Goal: Information Seeking & Learning: Compare options

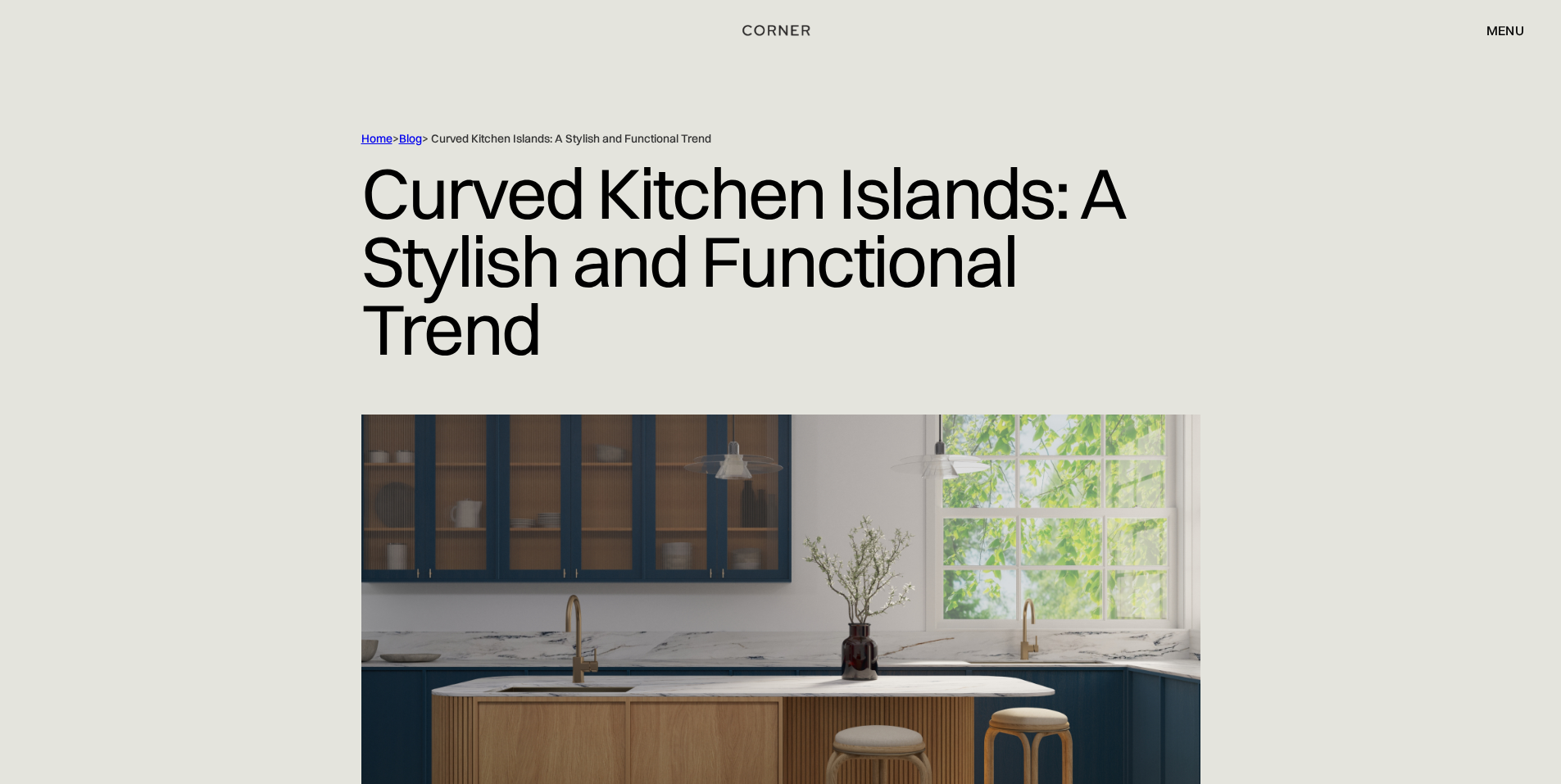
click at [1500, 24] on div "menu" at bounding box center [1505, 30] width 38 height 13
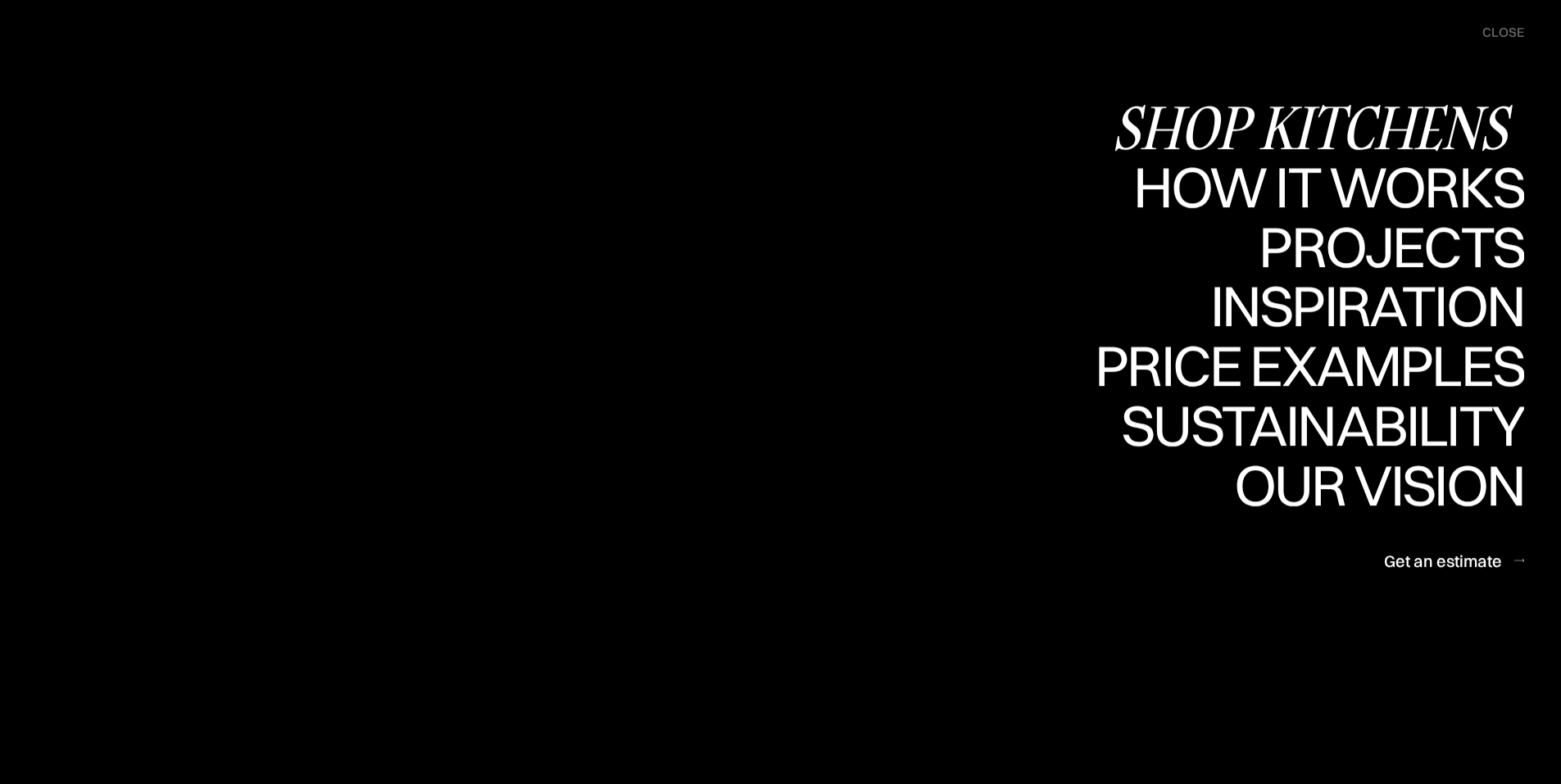
click at [1353, 120] on div "Shop Kitchens" at bounding box center [1318, 127] width 413 height 57
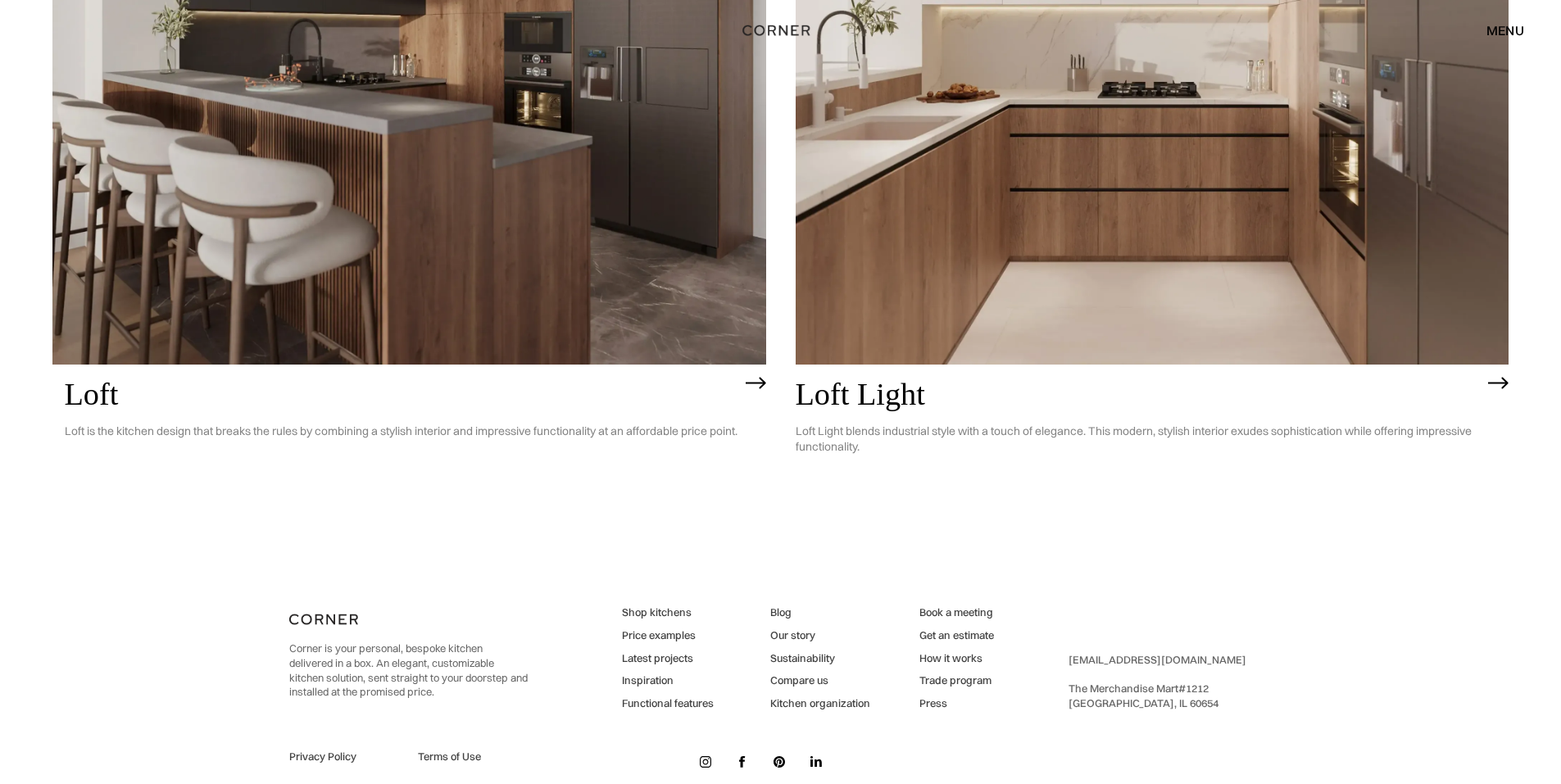
scroll to position [5287, 0]
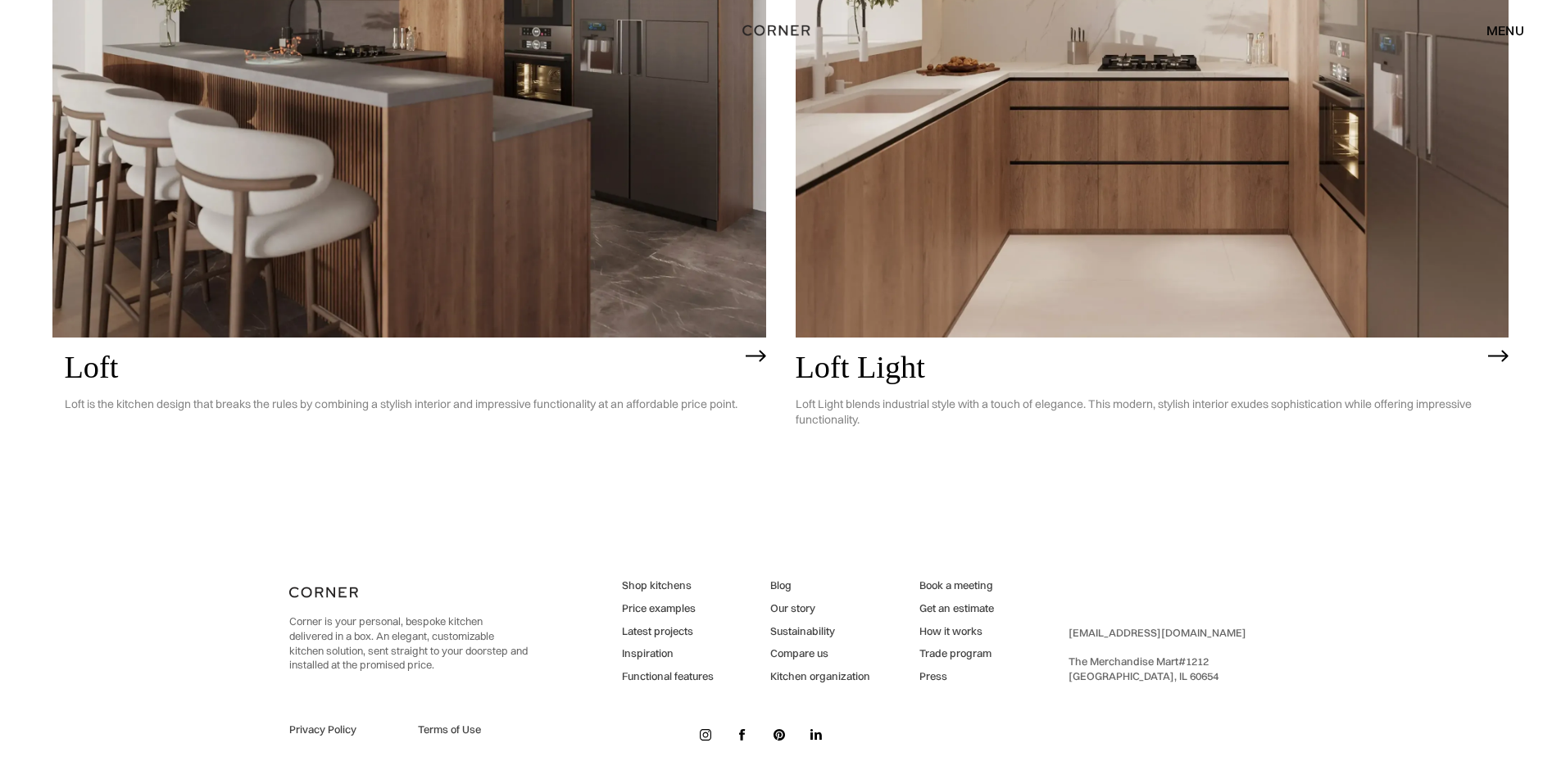
click at [676, 608] on link "Price examples" at bounding box center [668, 609] width 92 height 15
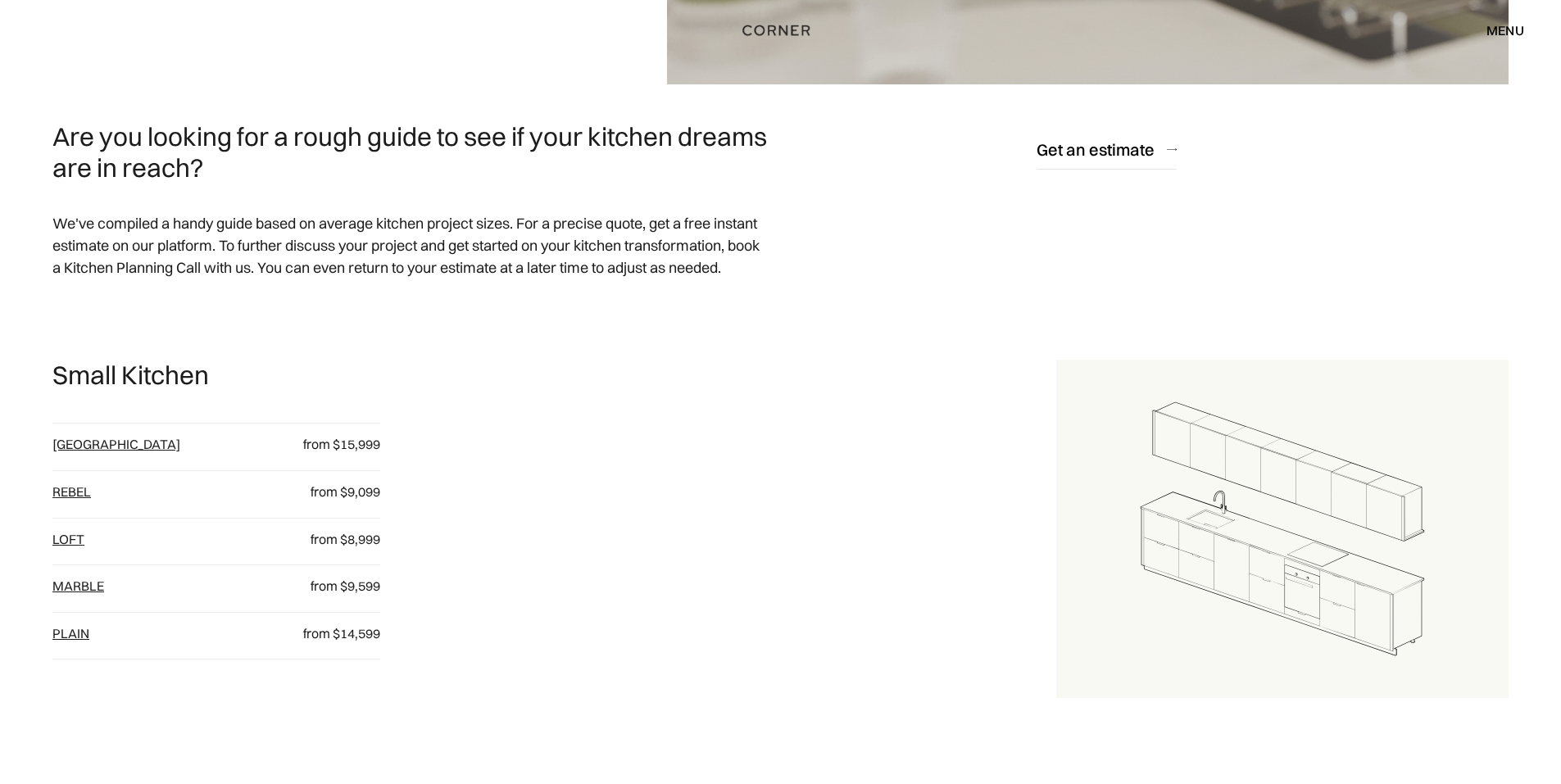
scroll to position [737, 0]
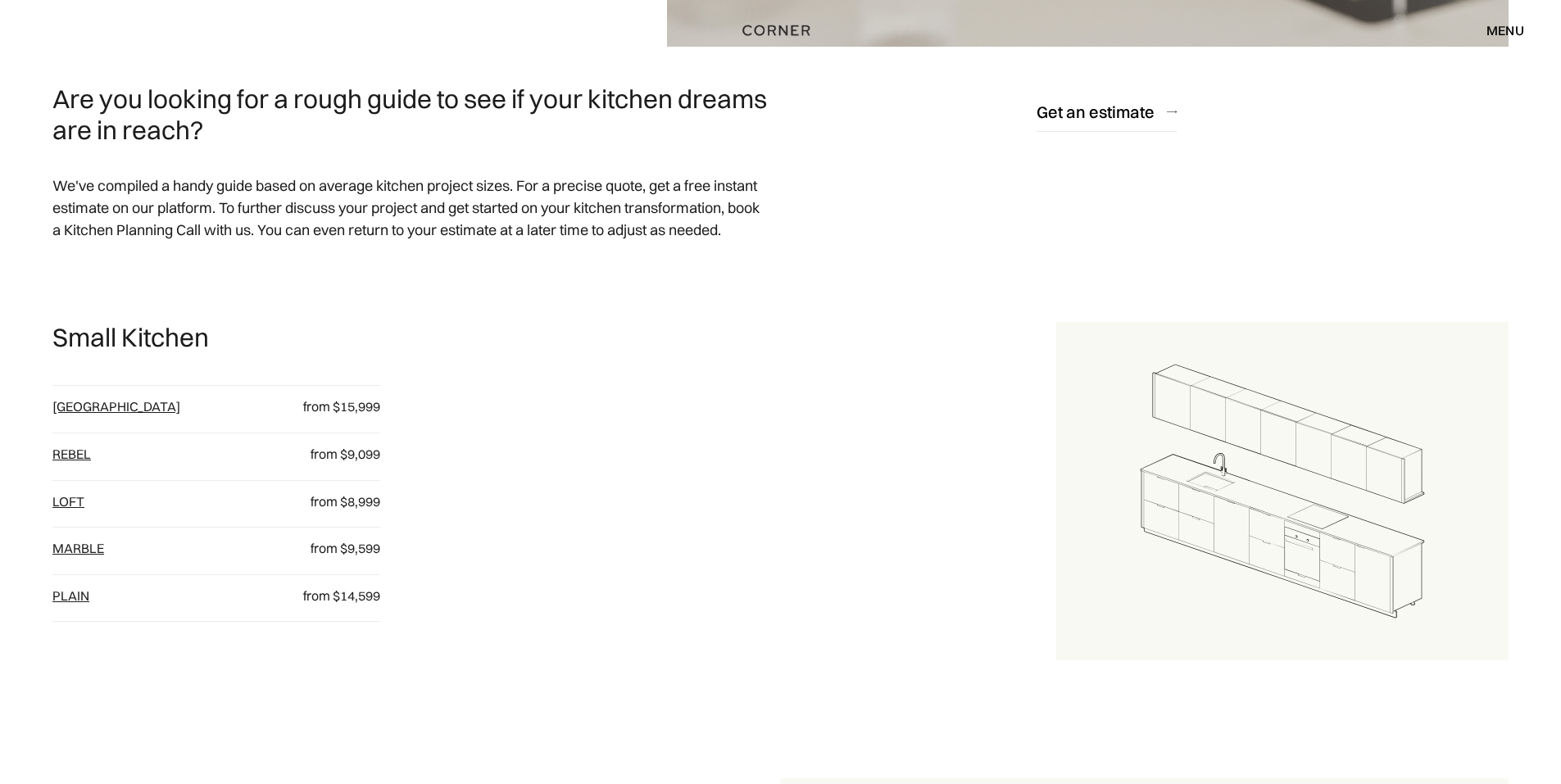
click at [74, 596] on link "plain" at bounding box center [71, 595] width 37 height 16
click at [68, 549] on link "Marble" at bounding box center [78, 548] width 52 height 16
click at [71, 504] on link "loft" at bounding box center [68, 501] width 32 height 16
click at [62, 449] on link "Rebel" at bounding box center [71, 454] width 39 height 16
click at [77, 407] on link "Berlin" at bounding box center [116, 407] width 128 height 16
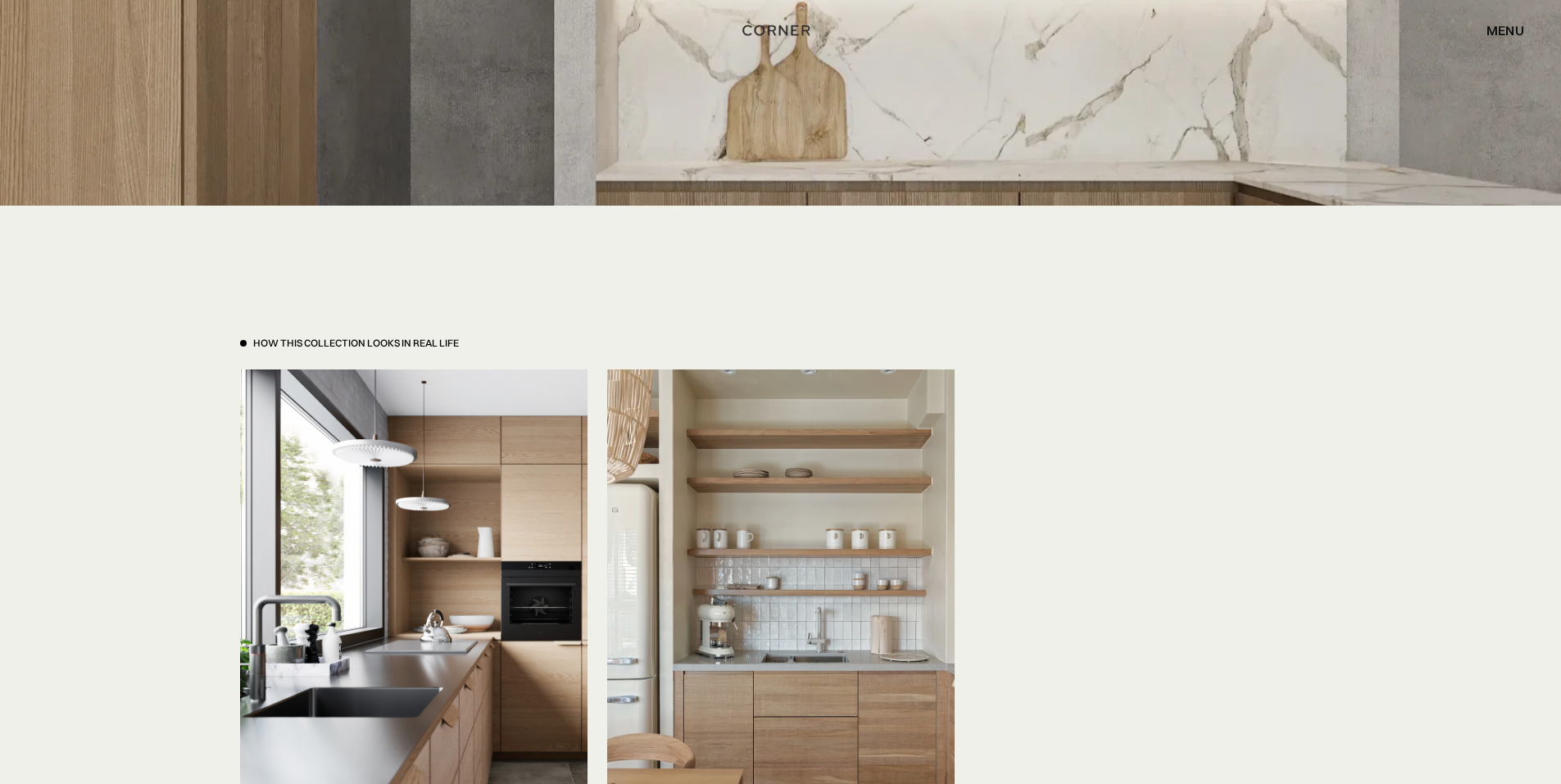
scroll to position [4015, 0]
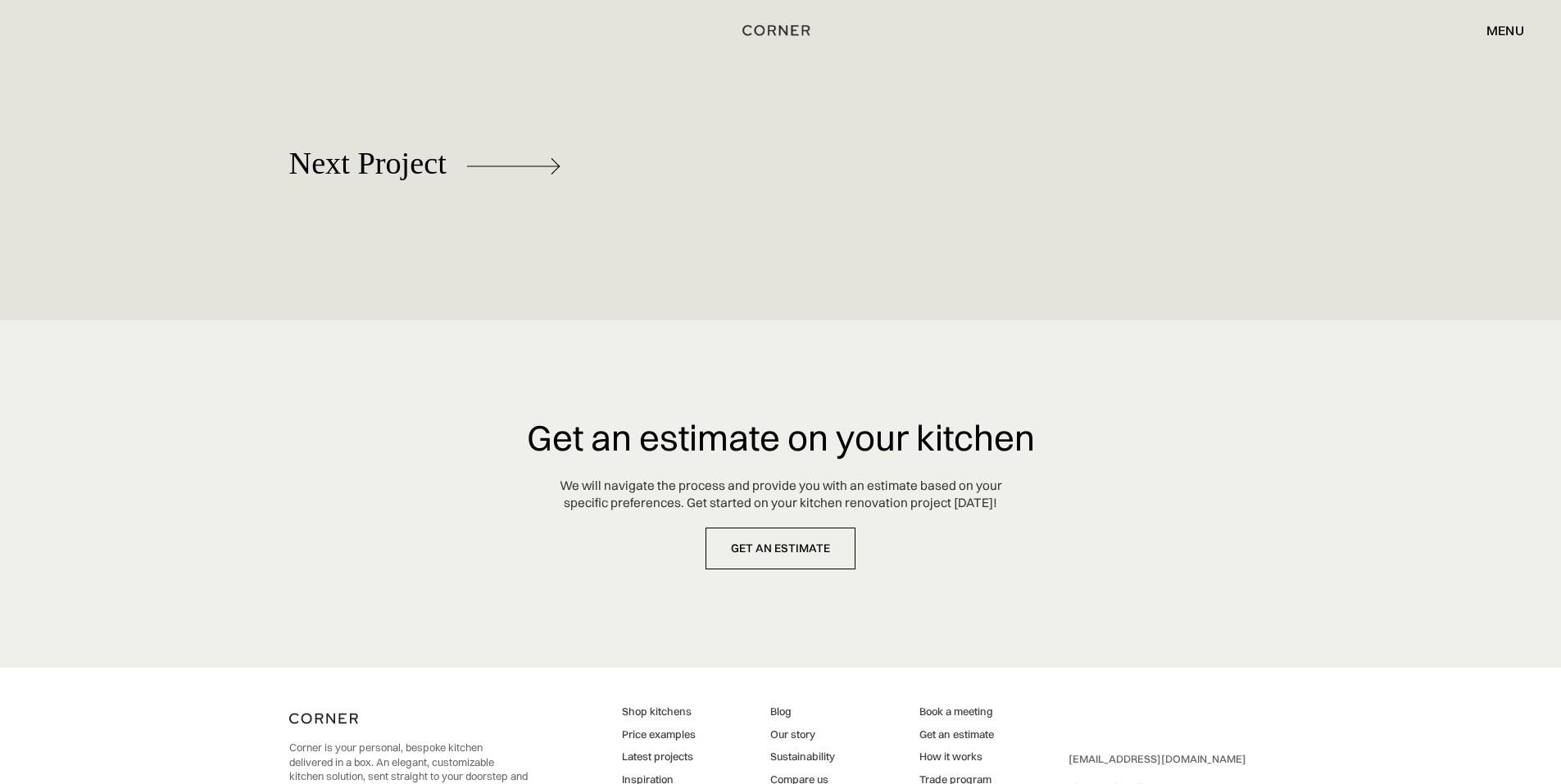
scroll to position [7587, 0]
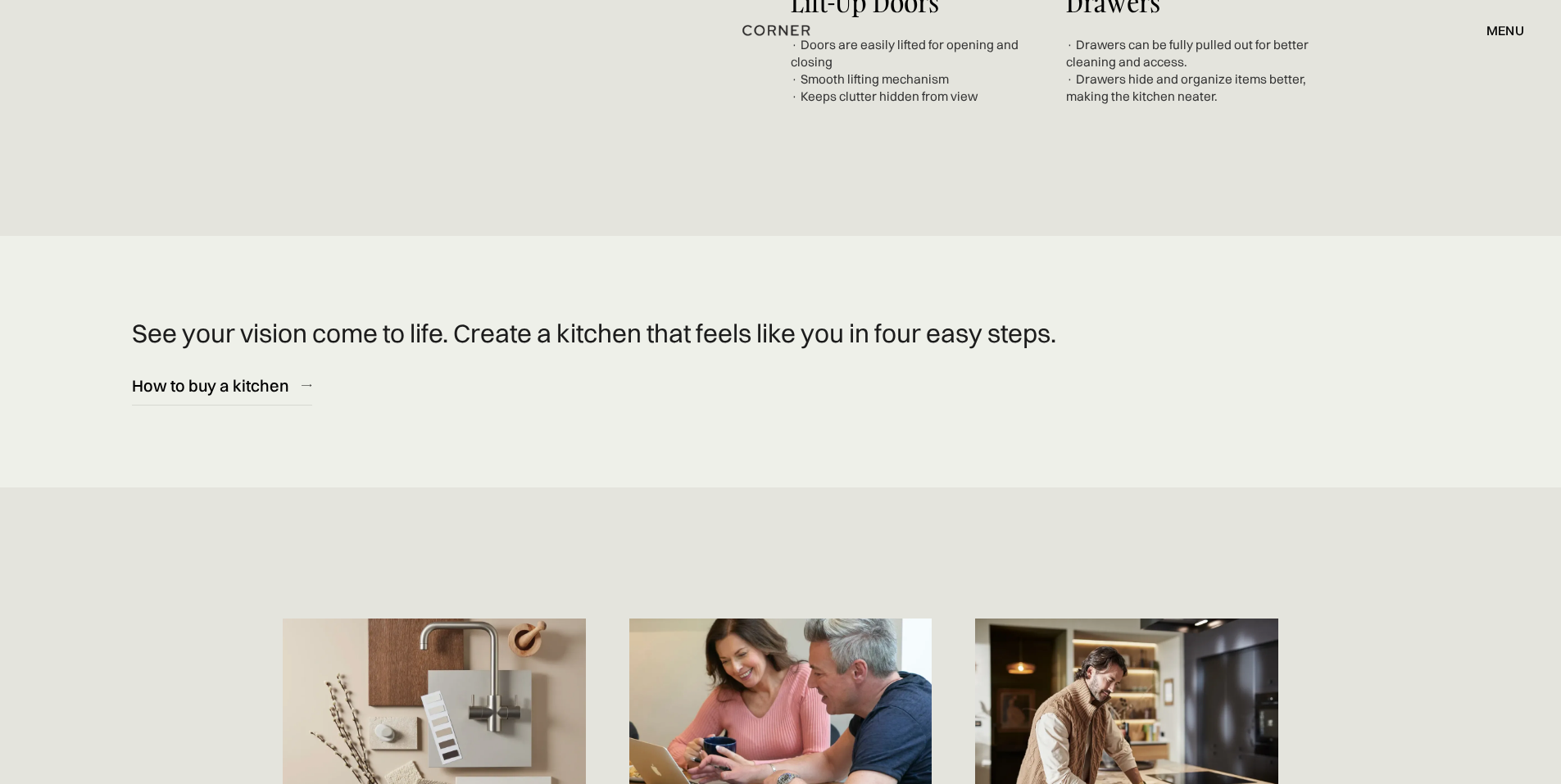
scroll to position [8275, 0]
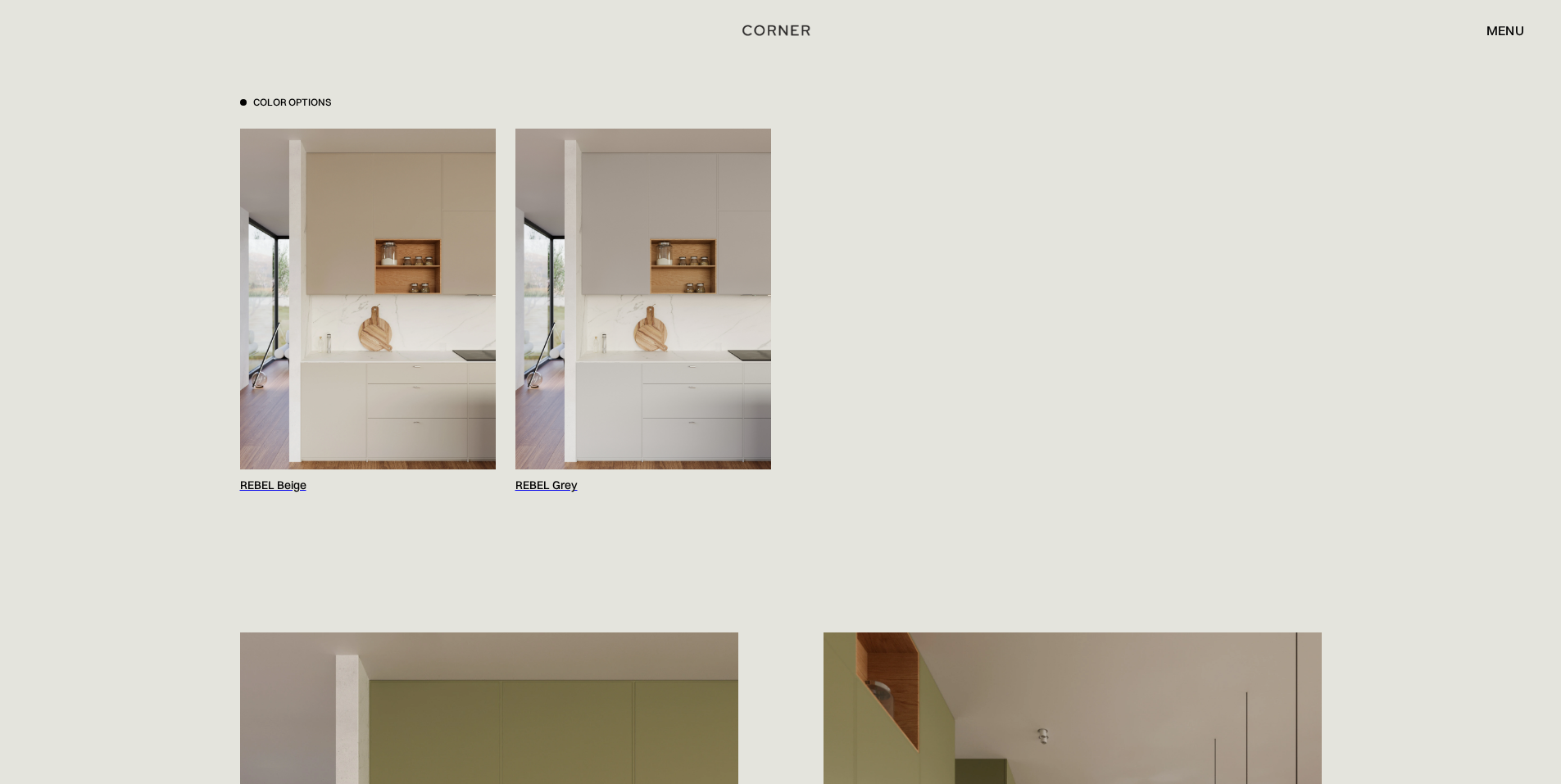
scroll to position [1885, 0]
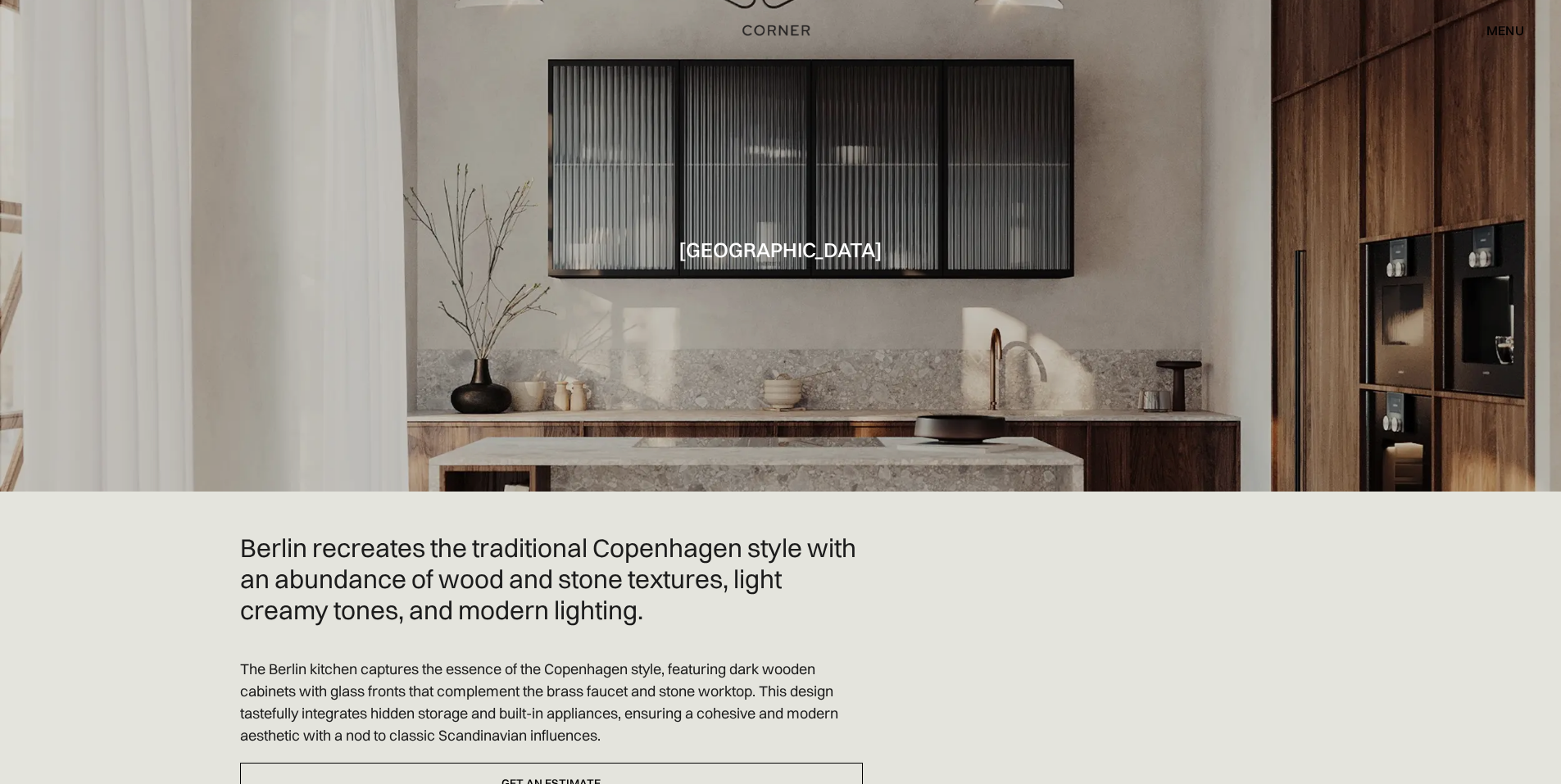
click at [1500, 28] on div "menu" at bounding box center [1505, 30] width 38 height 13
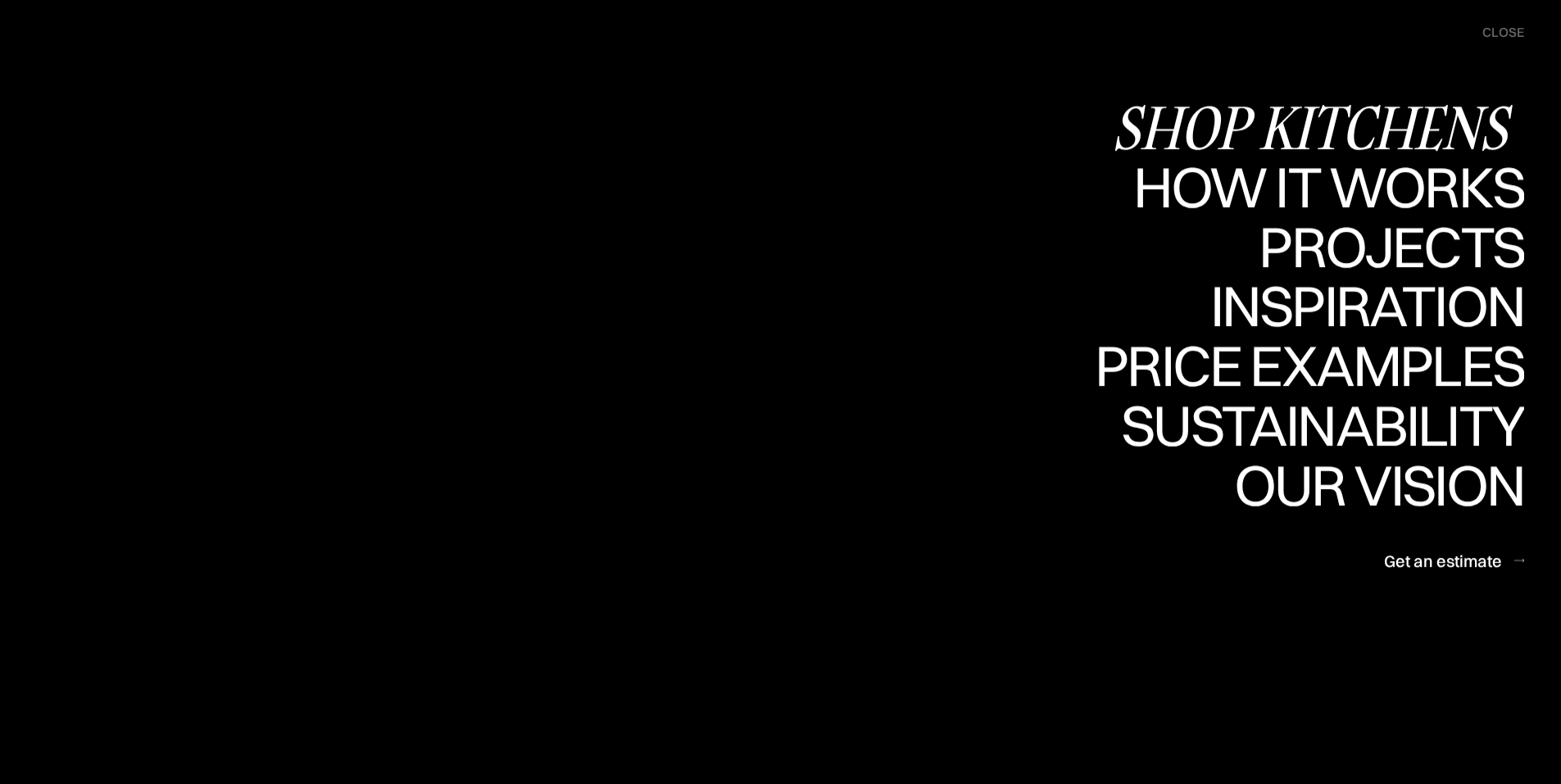
click at [1385, 116] on div "Shop Kitchens" at bounding box center [1318, 127] width 413 height 57
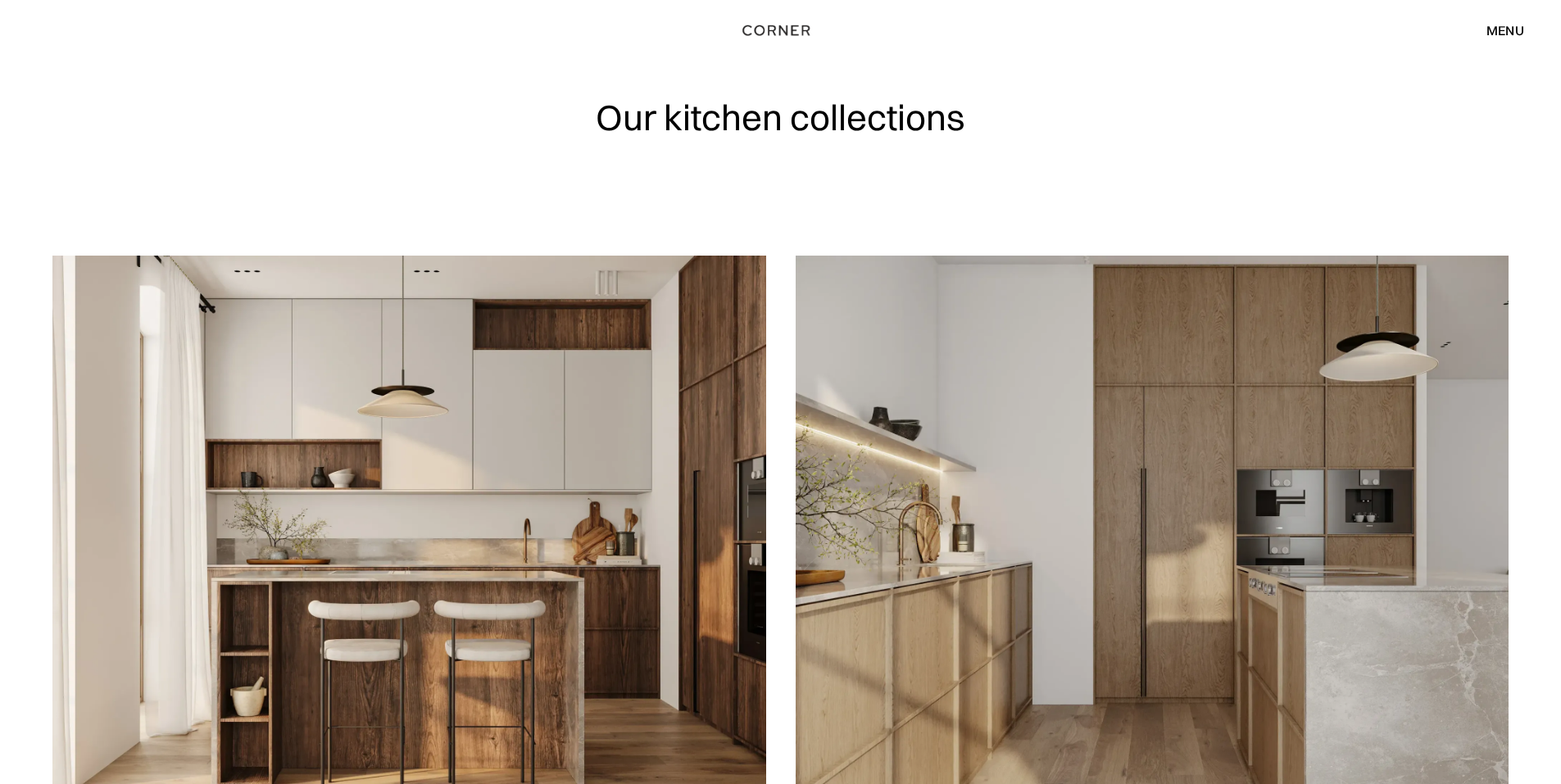
click at [1518, 32] on div "menu" at bounding box center [1505, 30] width 38 height 13
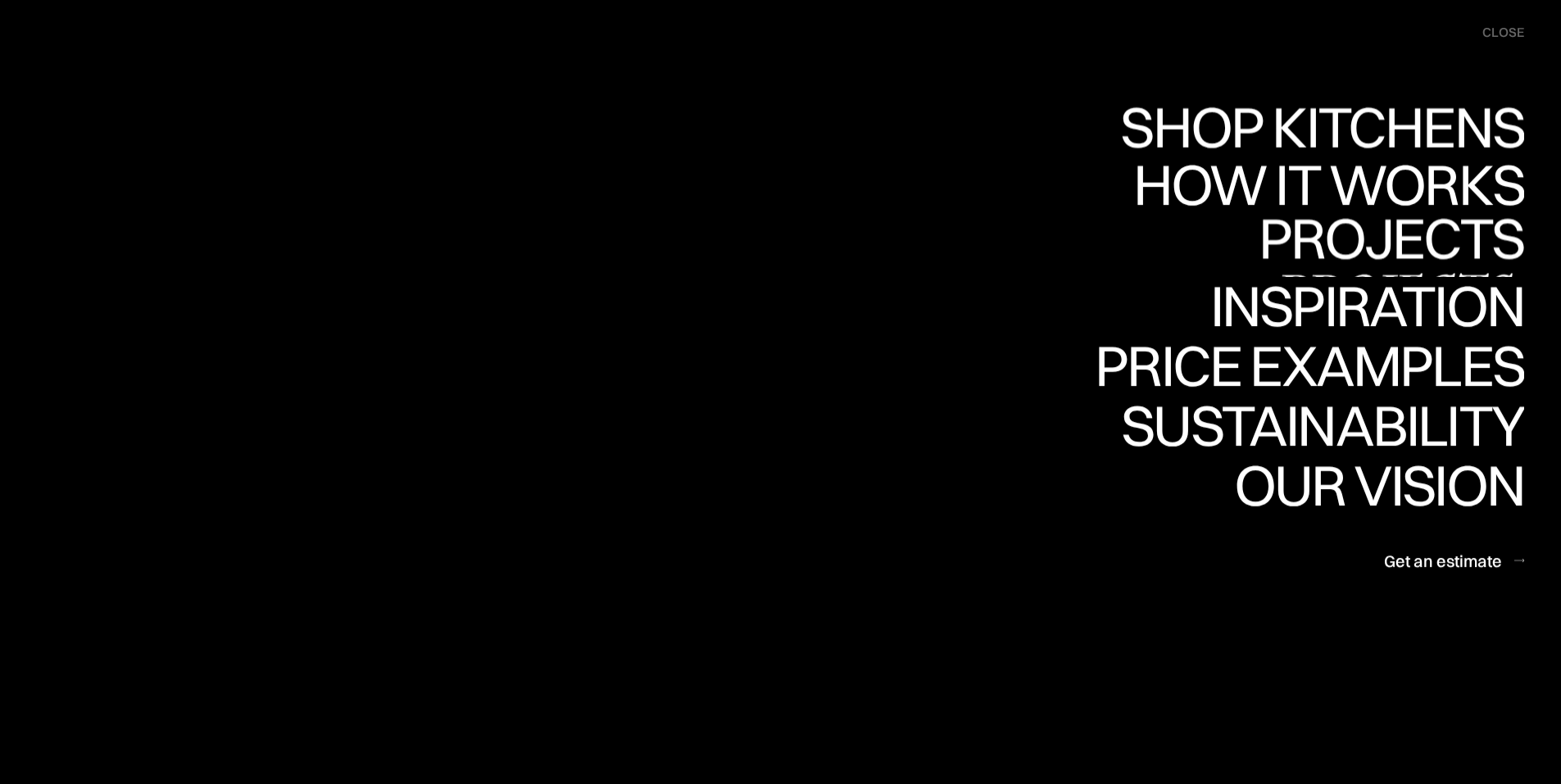
click at [1454, 267] on div "Projects" at bounding box center [1392, 295] width 266 height 57
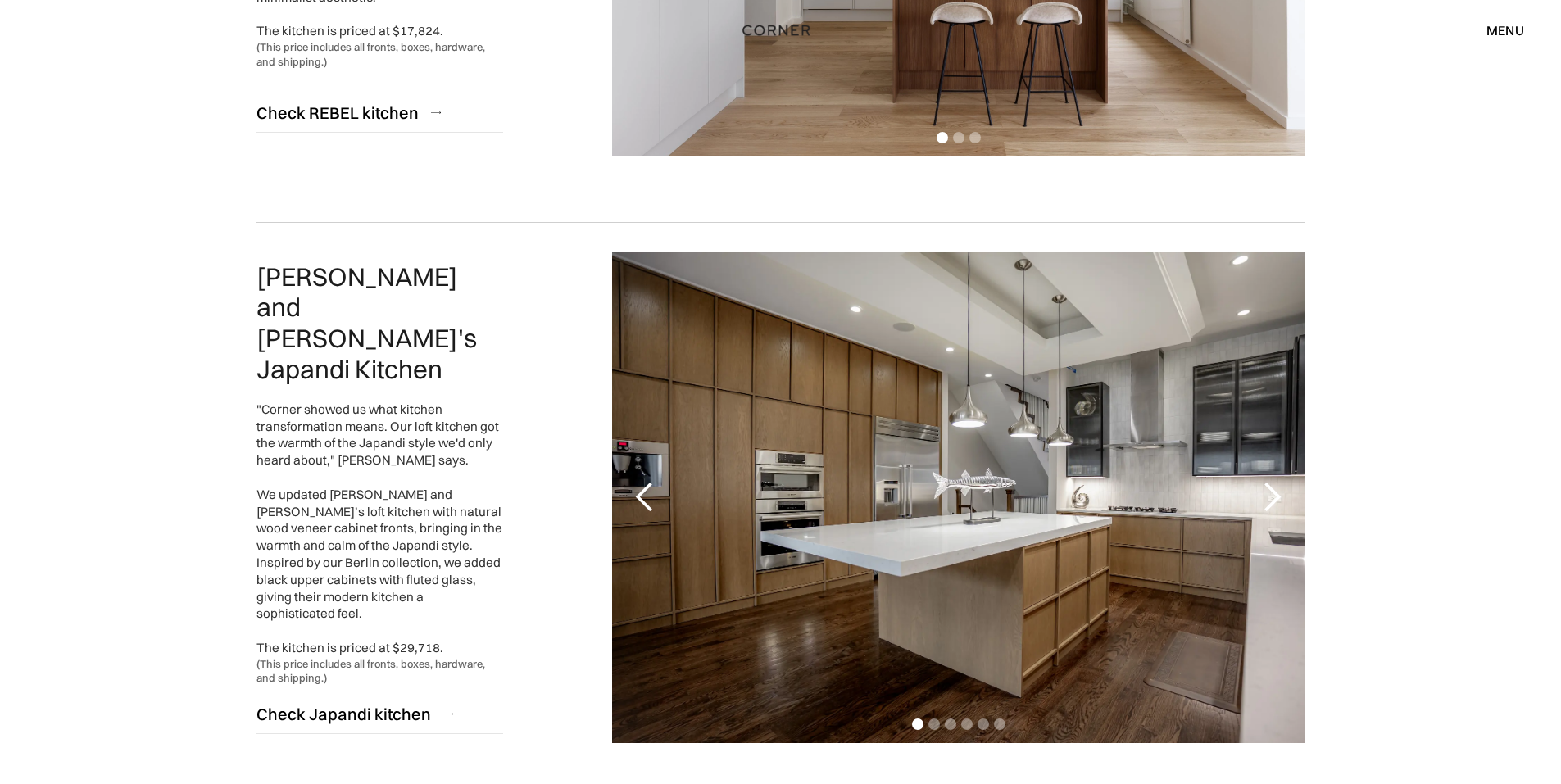
scroll to position [655, 0]
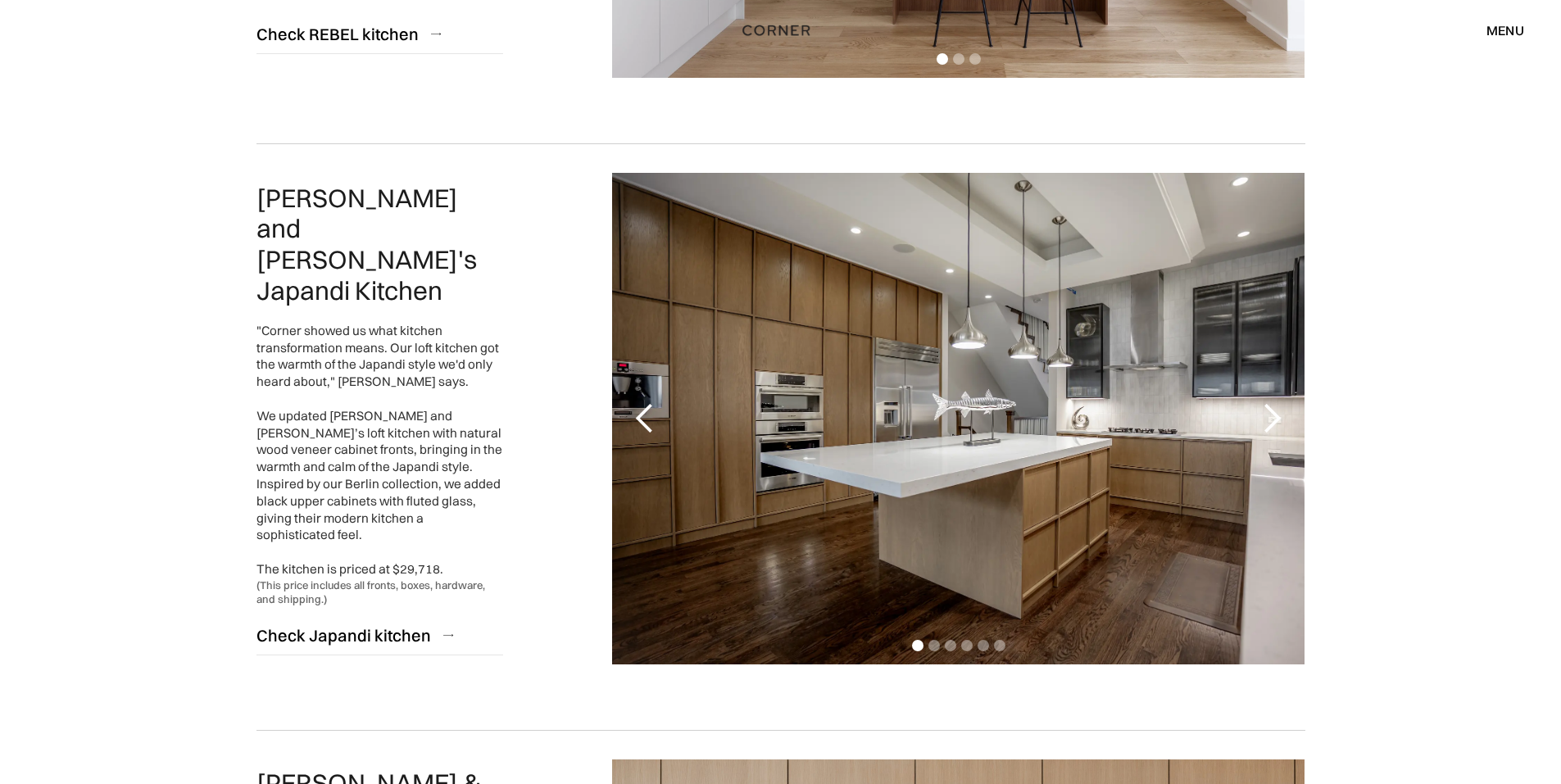
click at [1262, 417] on div "next slide" at bounding box center [1272, 419] width 33 height 33
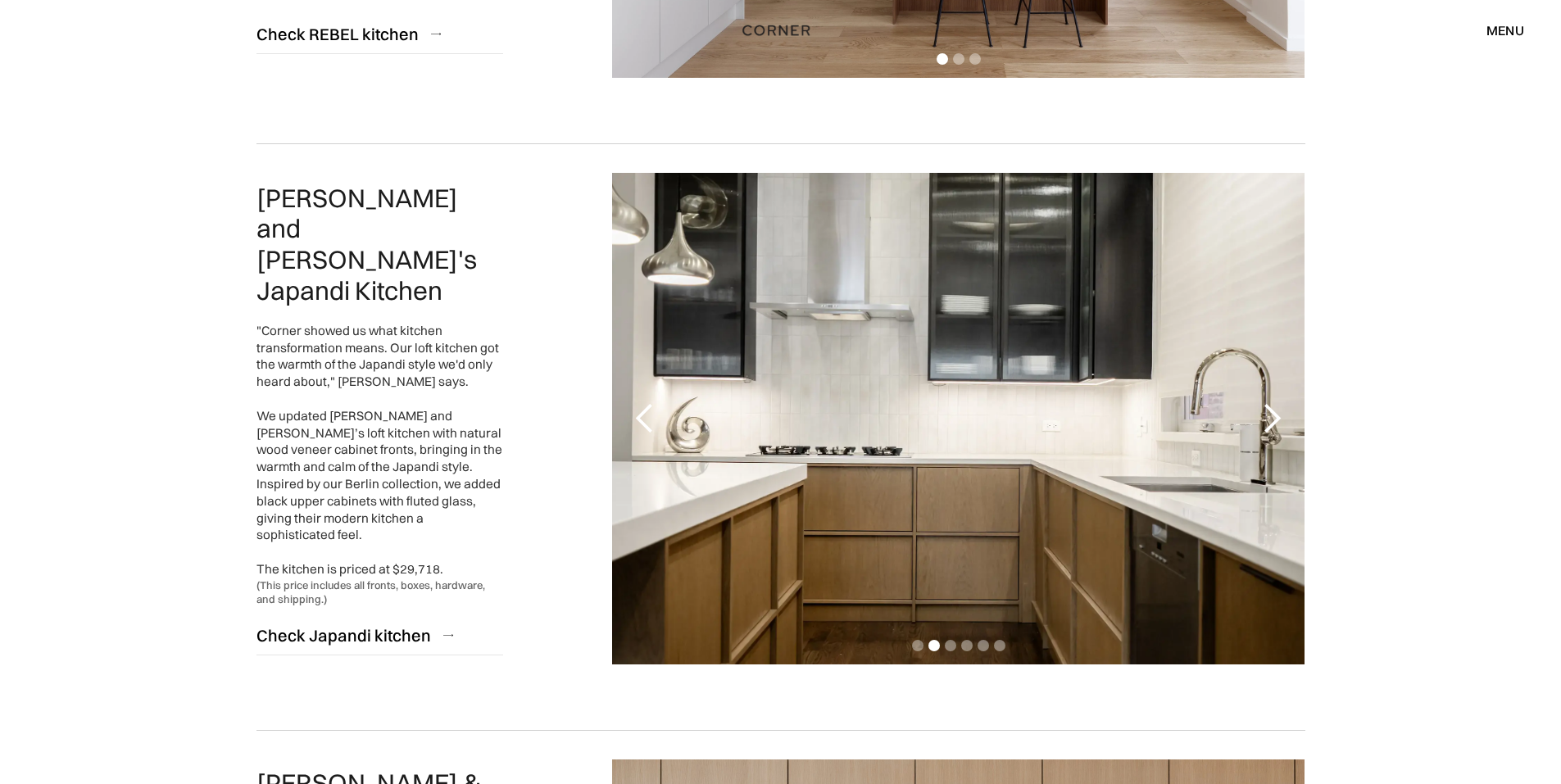
click at [1262, 417] on div "next slide" at bounding box center [1272, 419] width 33 height 33
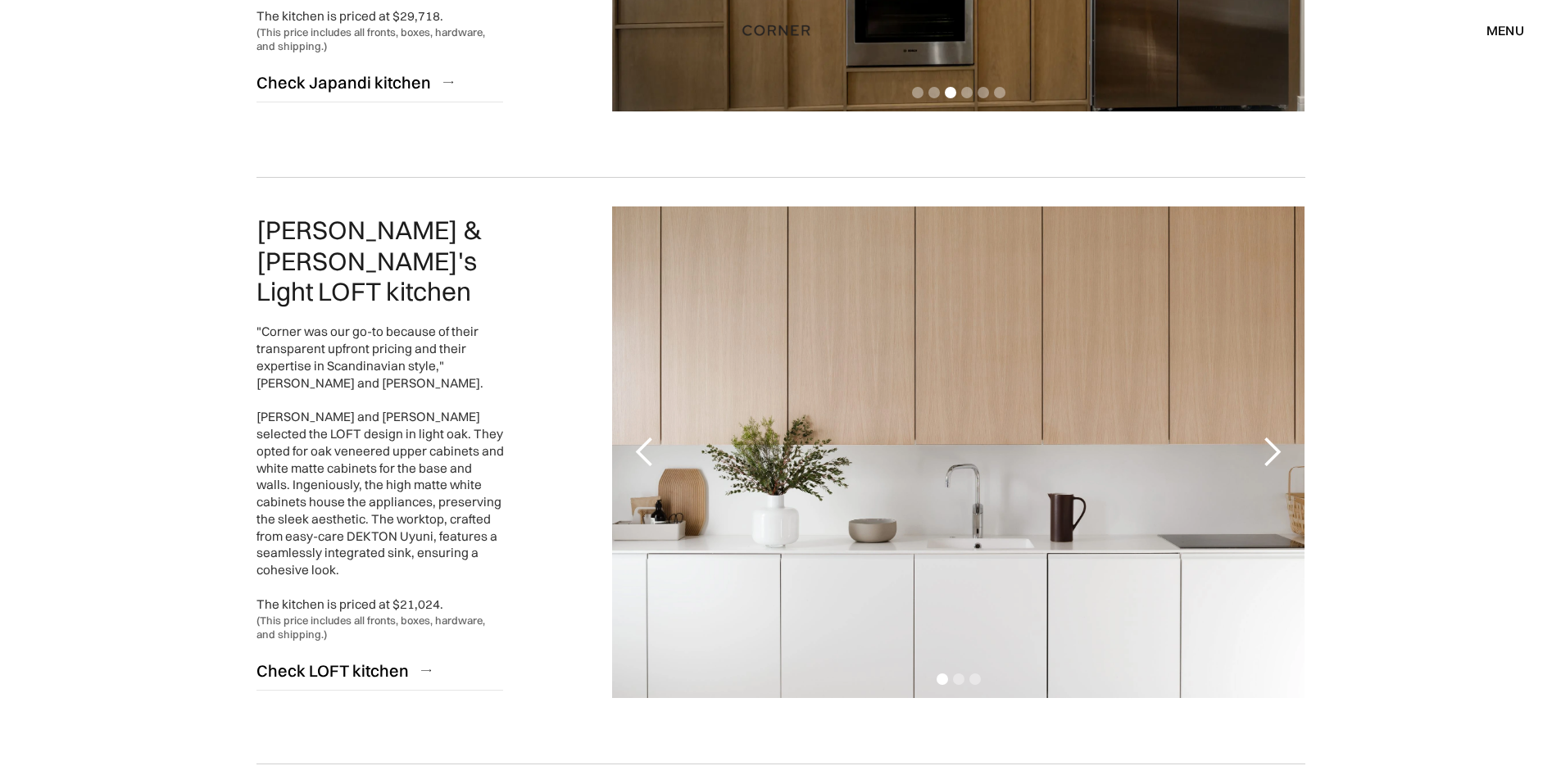
scroll to position [1475, 0]
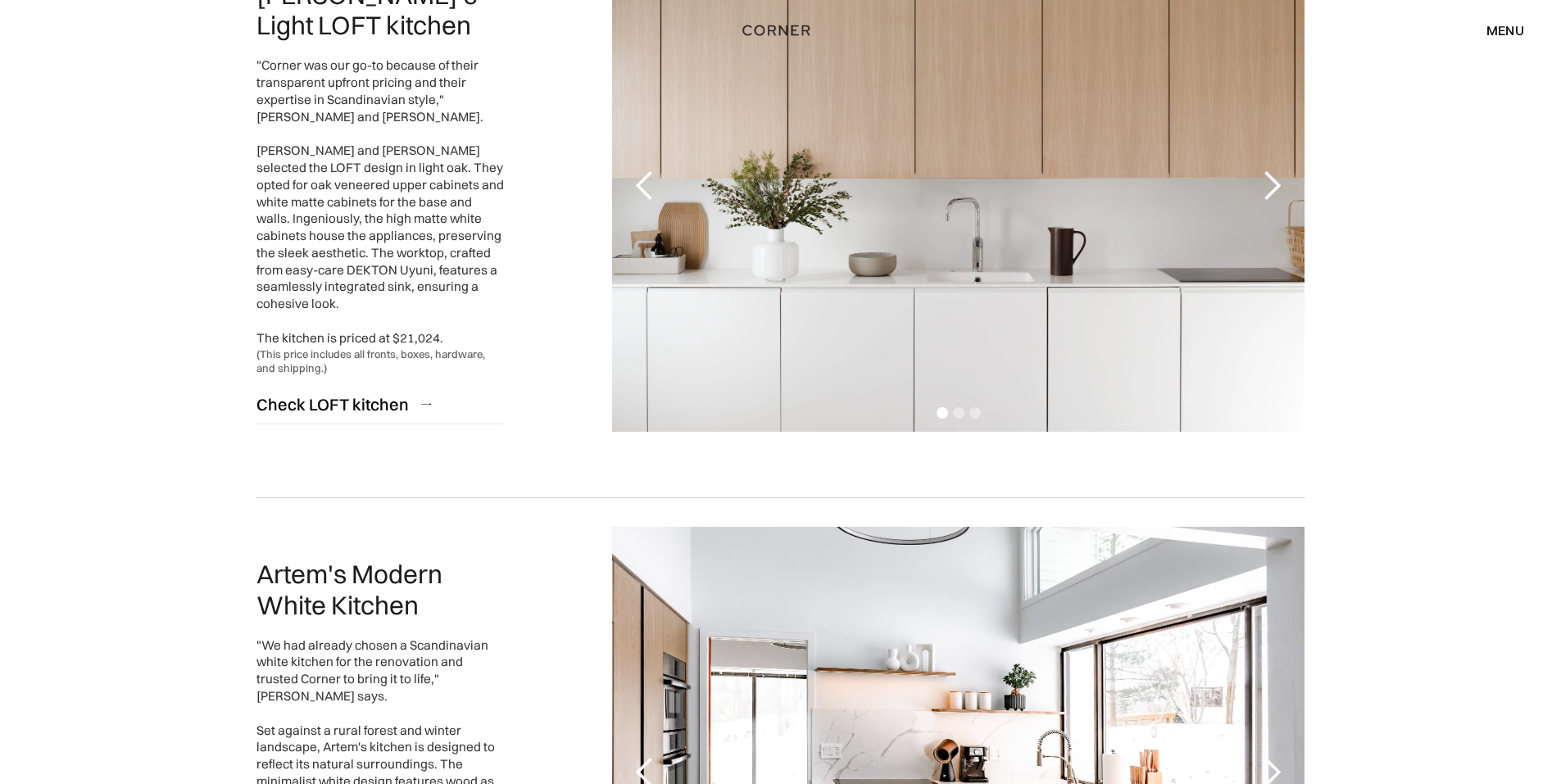
click at [1271, 185] on div "next slide" at bounding box center [1272, 186] width 33 height 33
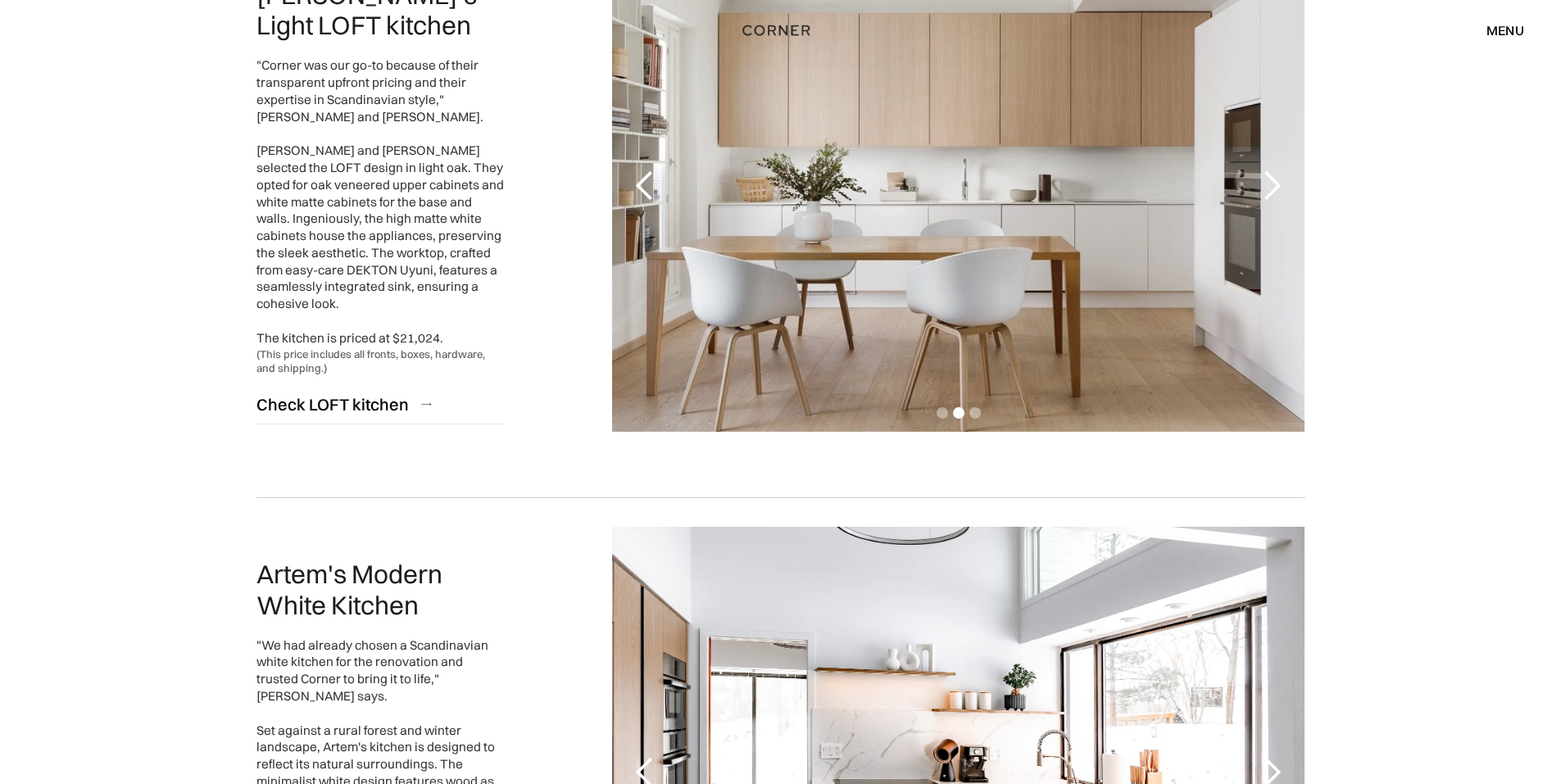
click at [1271, 185] on div "next slide" at bounding box center [1272, 186] width 33 height 33
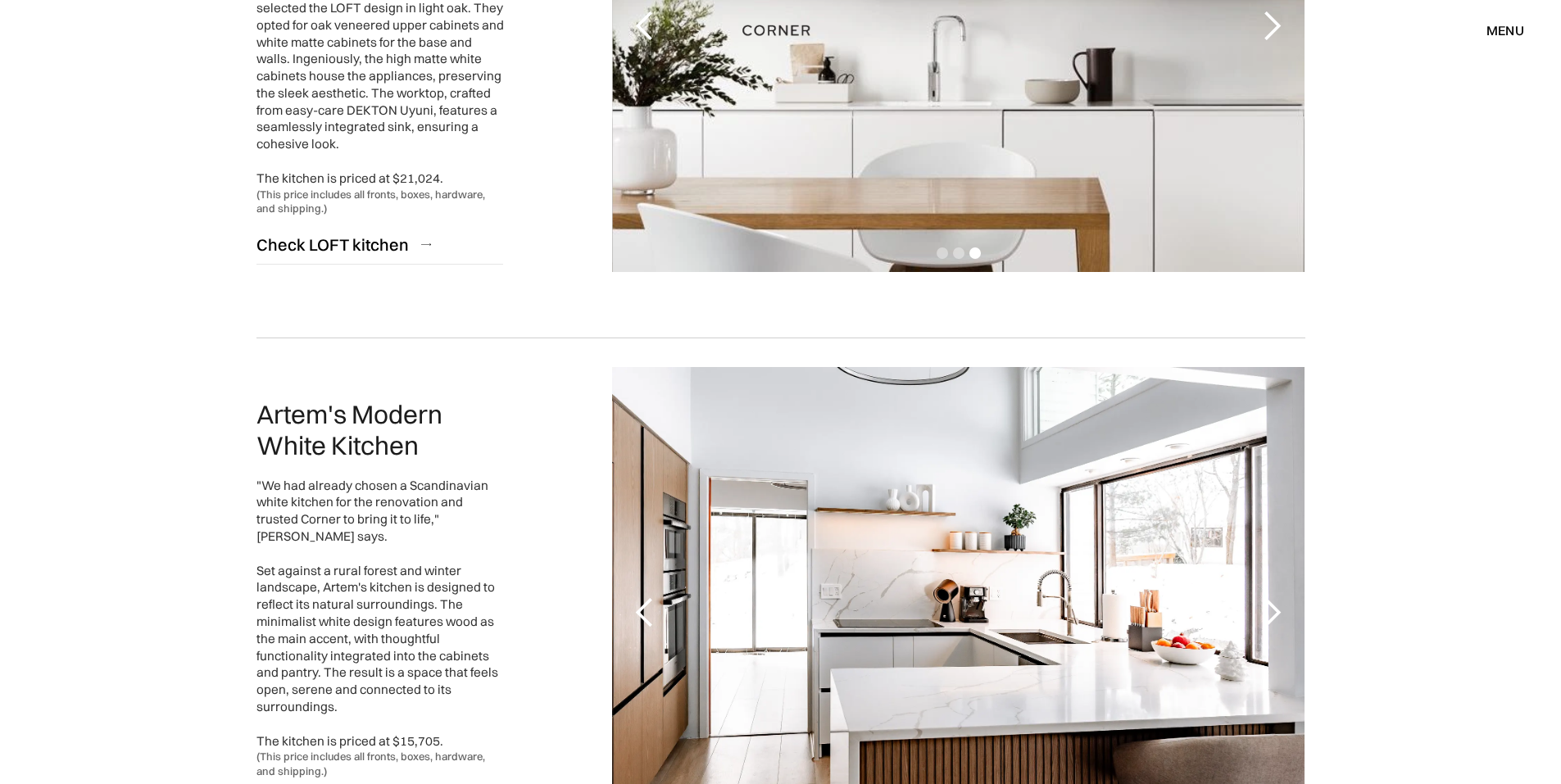
scroll to position [1803, 0]
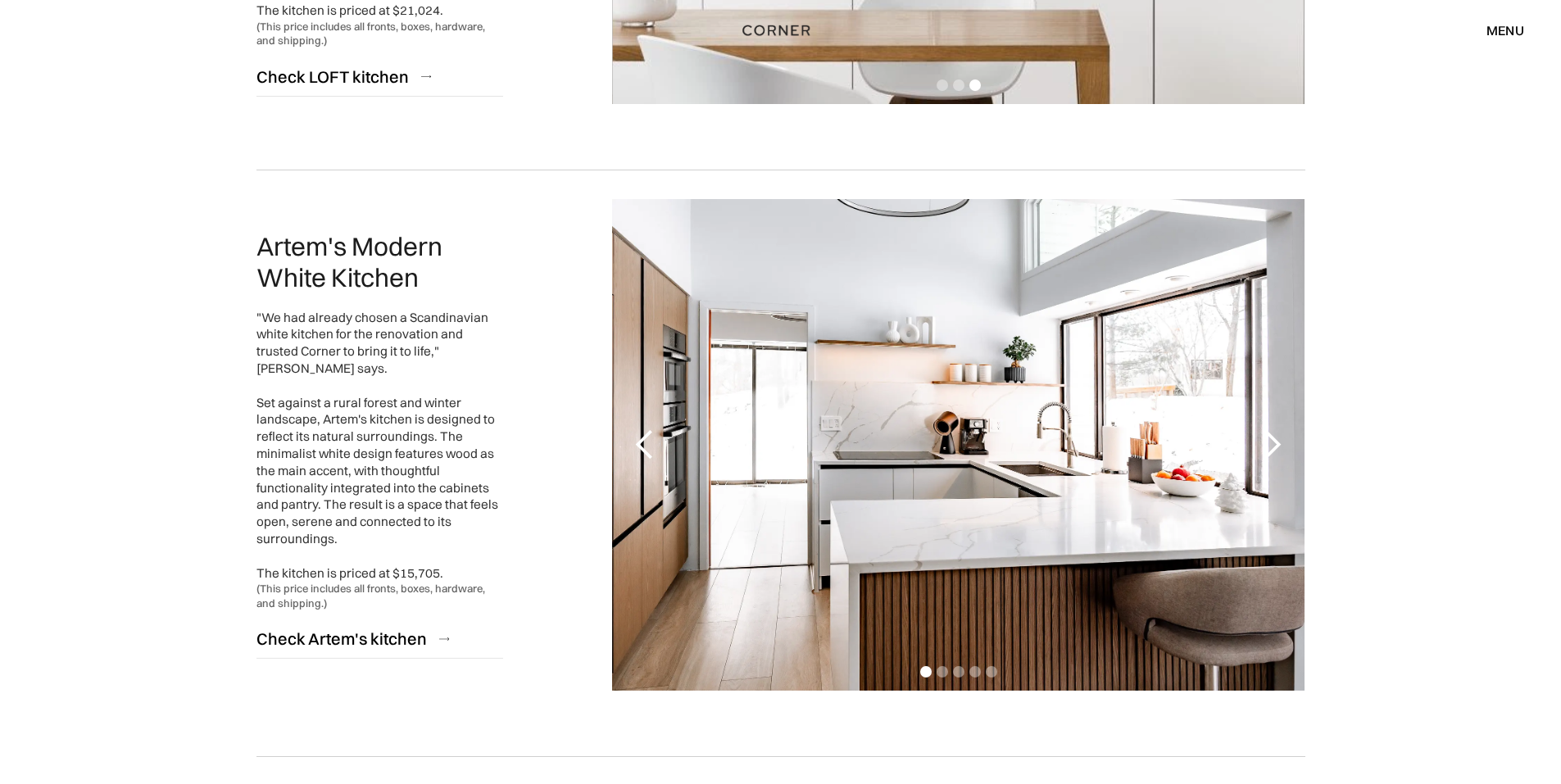
click at [1273, 444] on div "next slide" at bounding box center [1272, 445] width 33 height 33
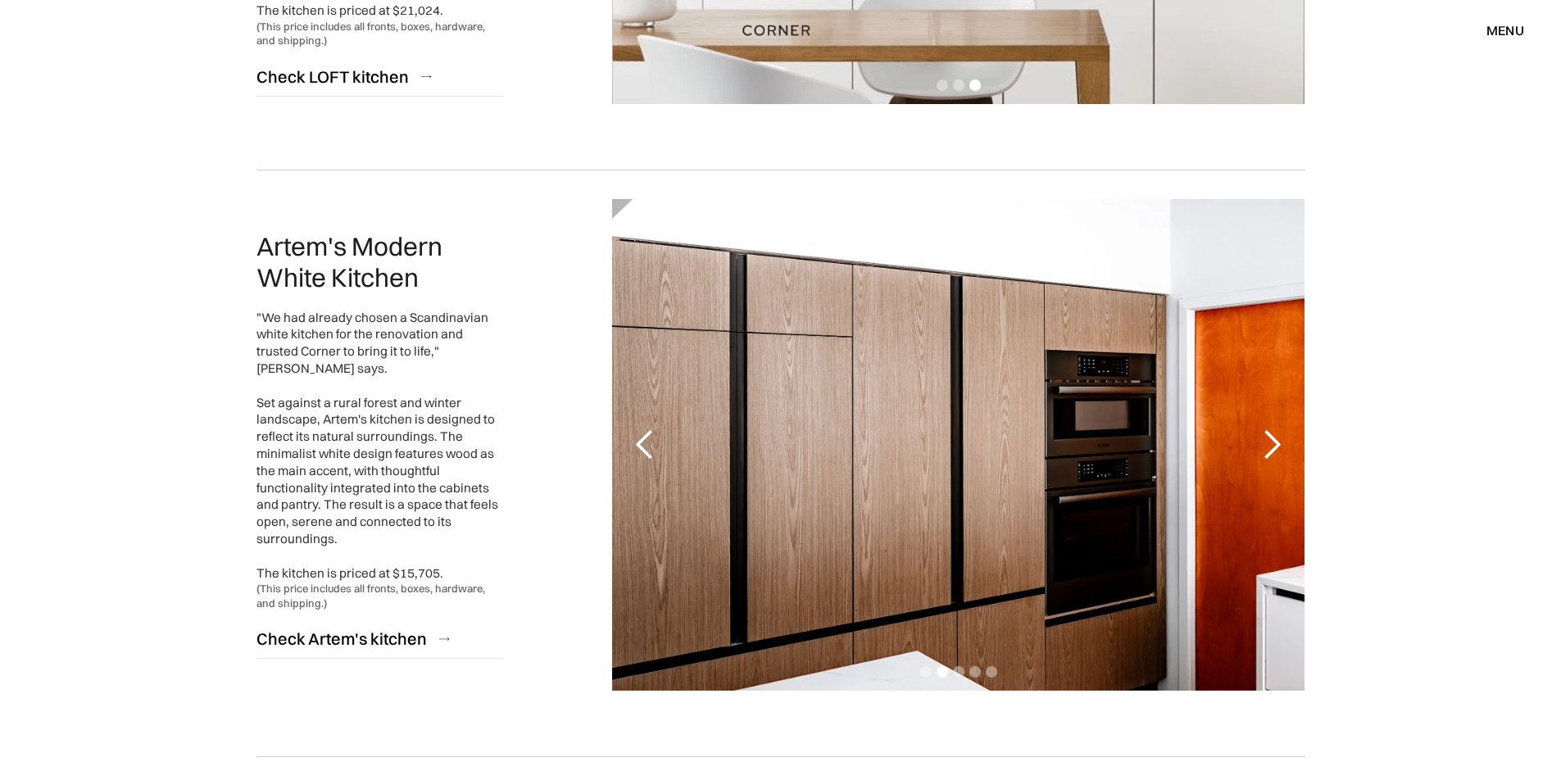
click at [1273, 442] on div "next slide" at bounding box center [1272, 445] width 33 height 33
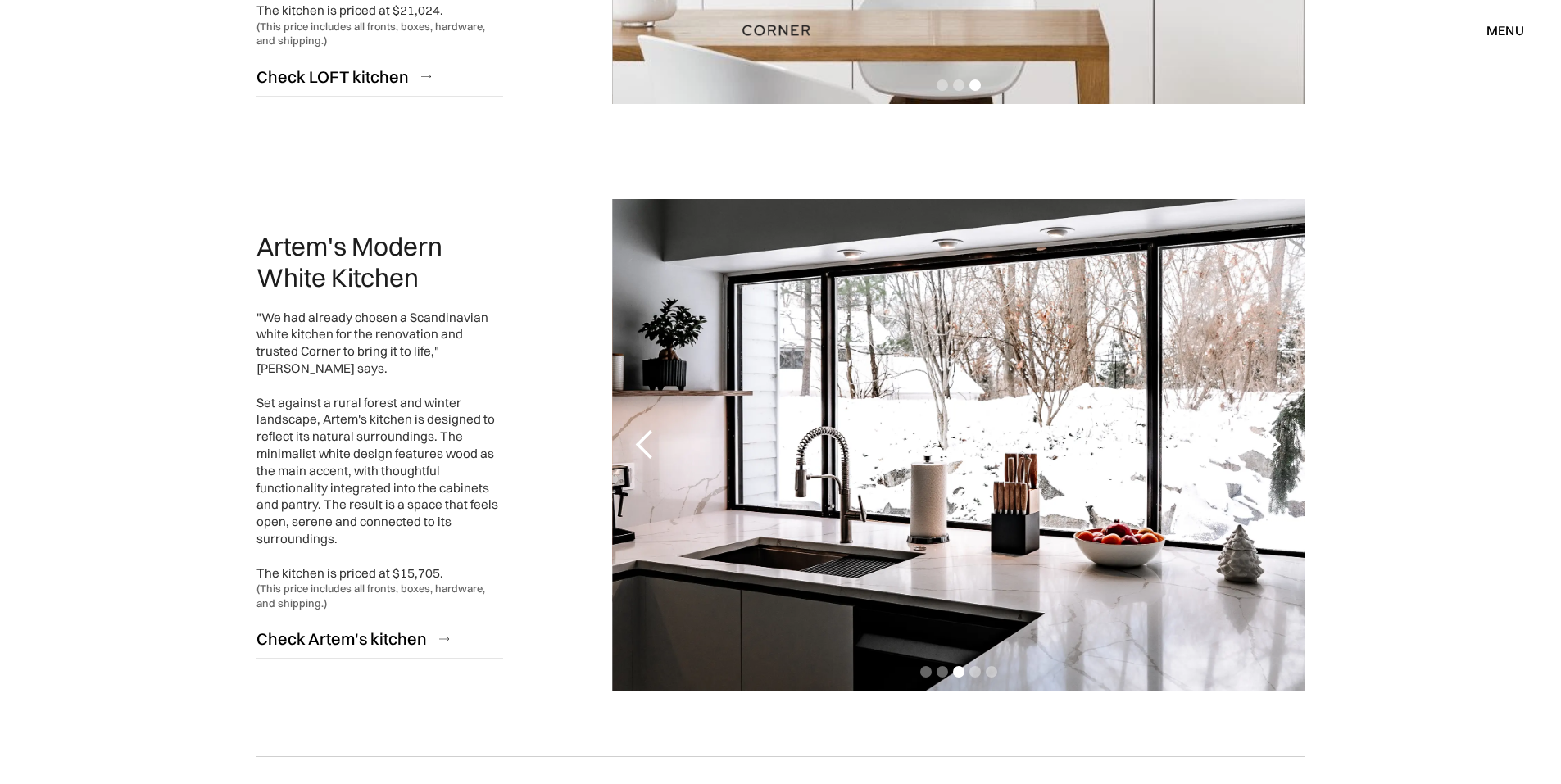
click at [1273, 440] on div "next slide" at bounding box center [1272, 445] width 33 height 33
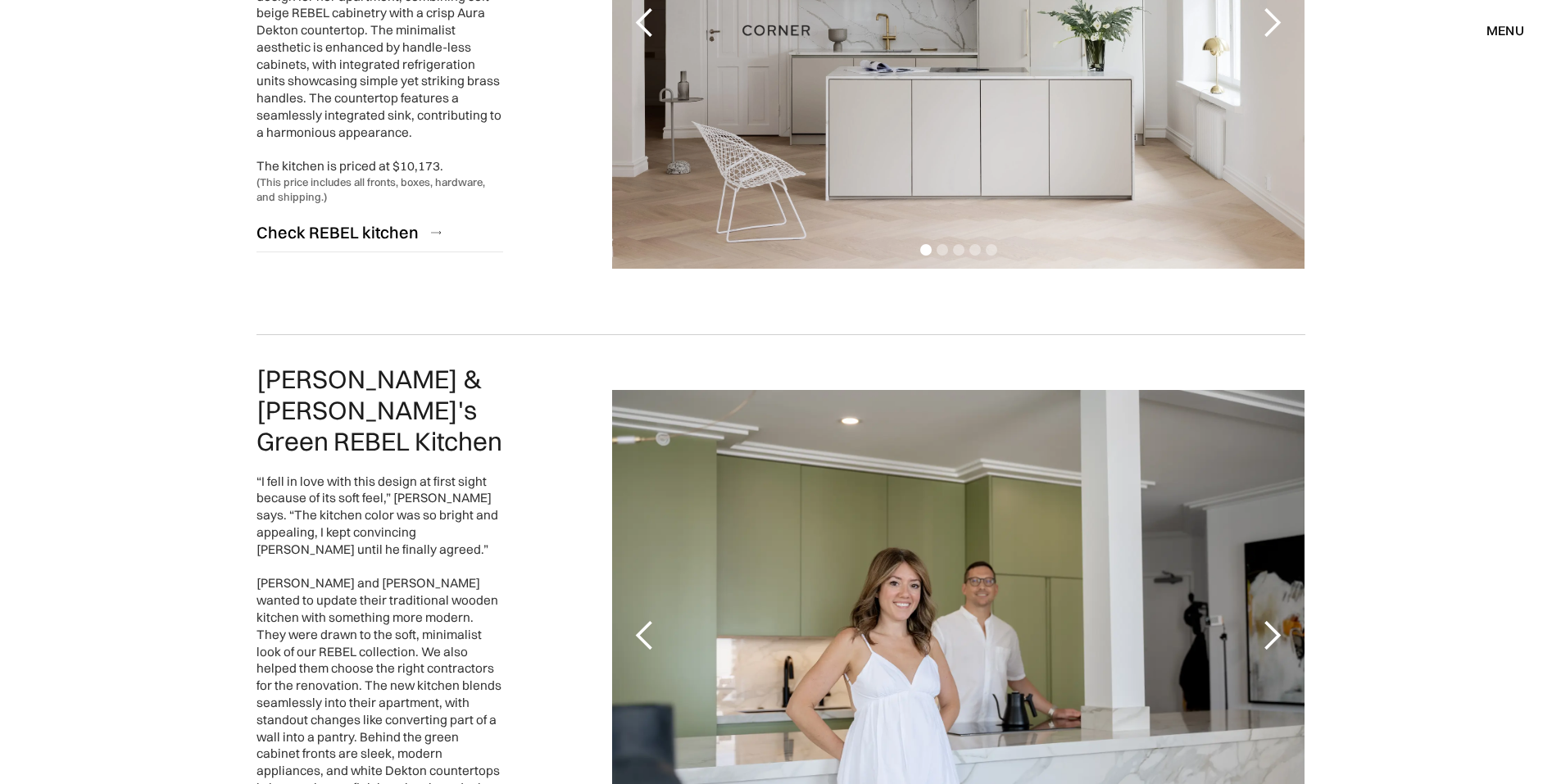
scroll to position [3032, 0]
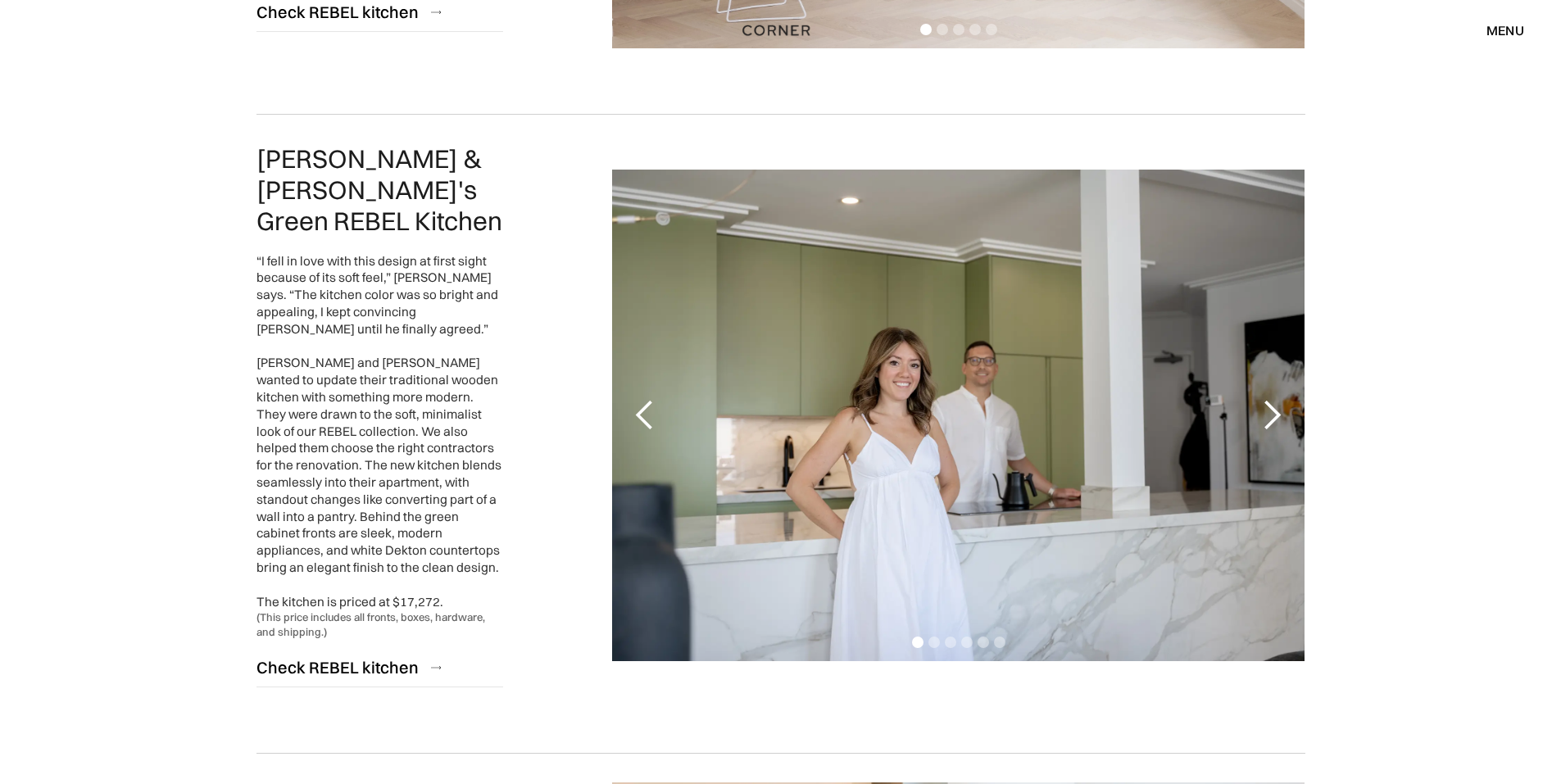
click at [1272, 399] on div "next slide" at bounding box center [1272, 416] width 33 height 33
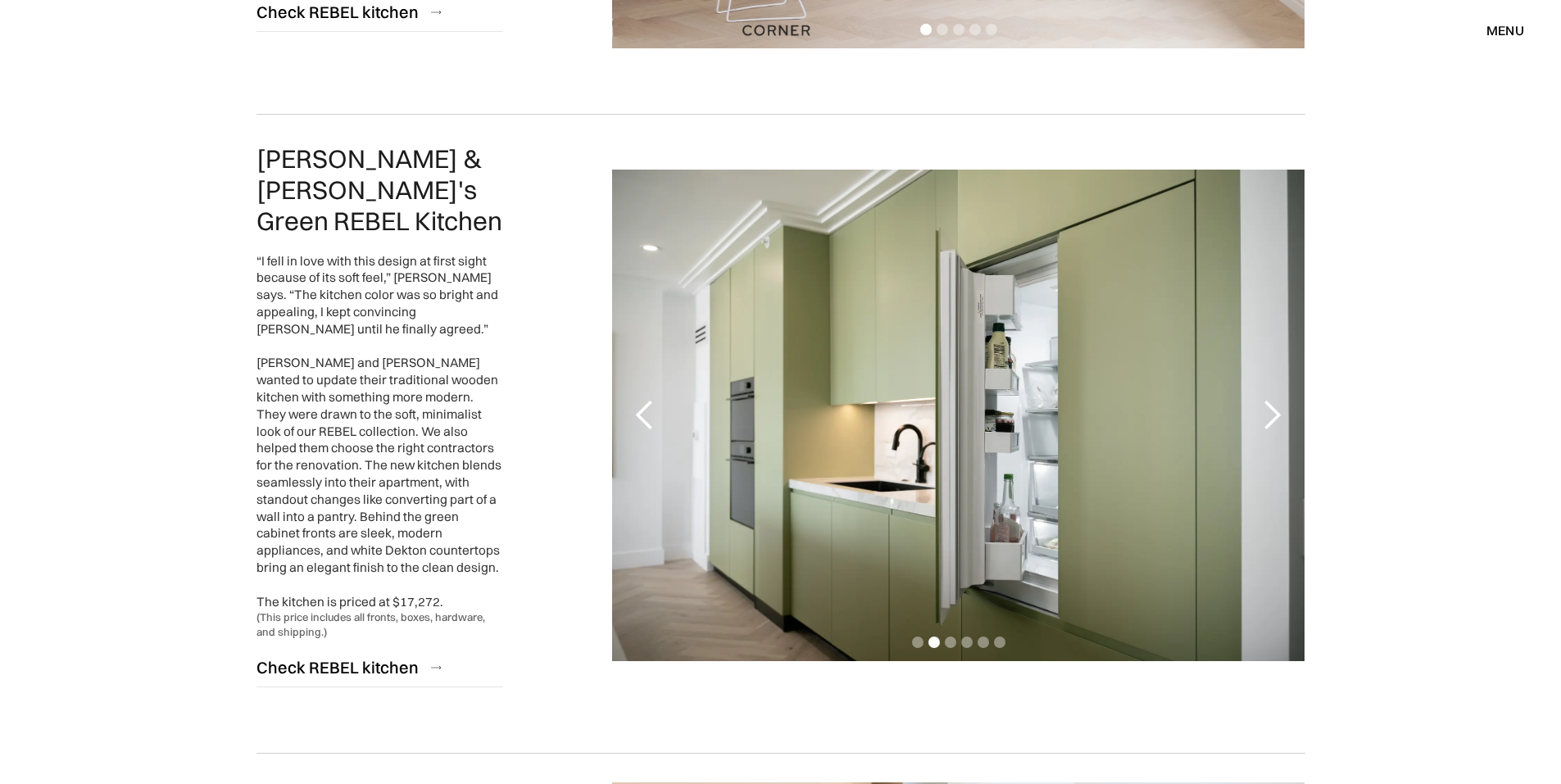
click at [1272, 399] on div "next slide" at bounding box center [1272, 416] width 33 height 33
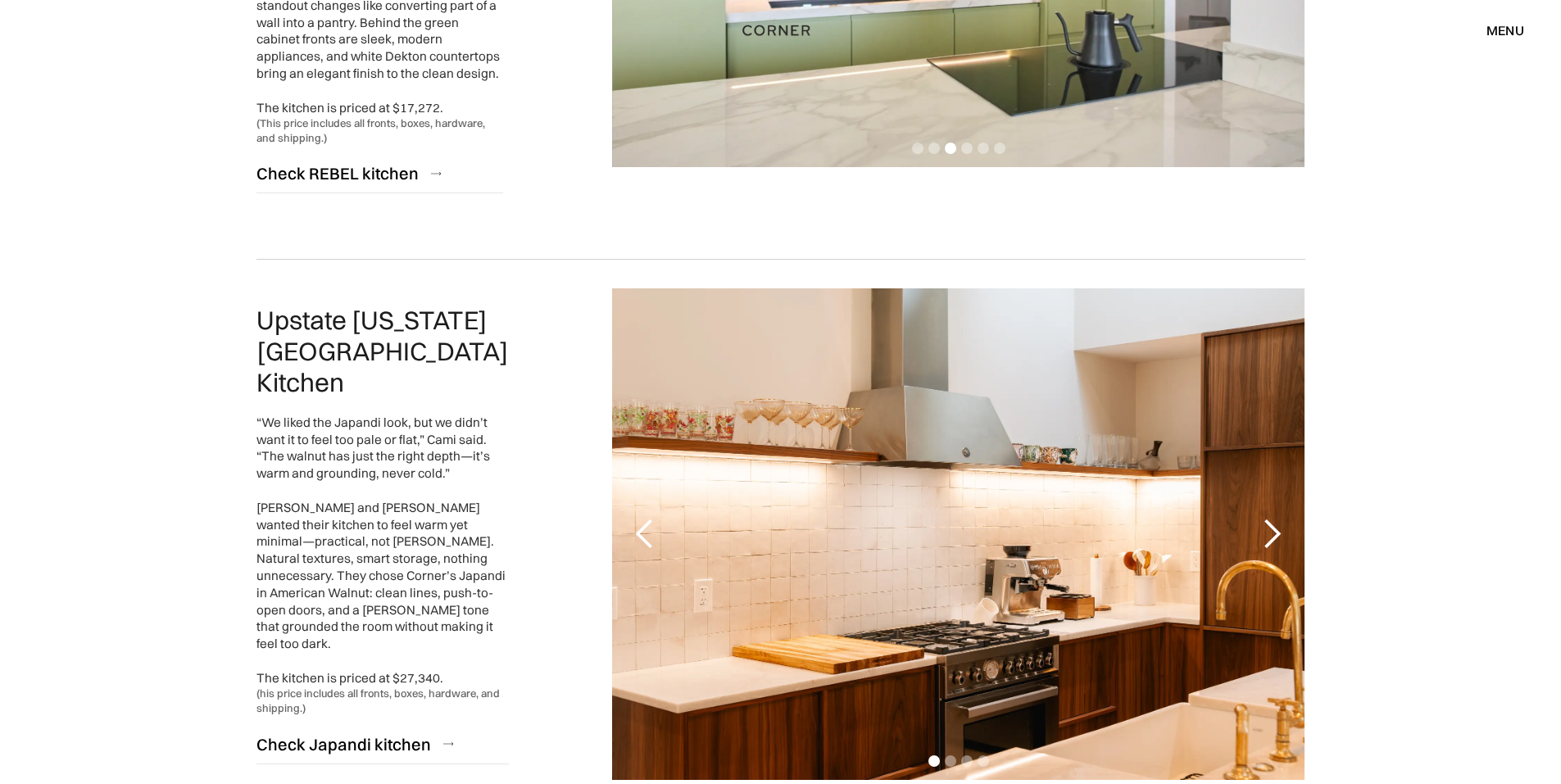
scroll to position [3769, 0]
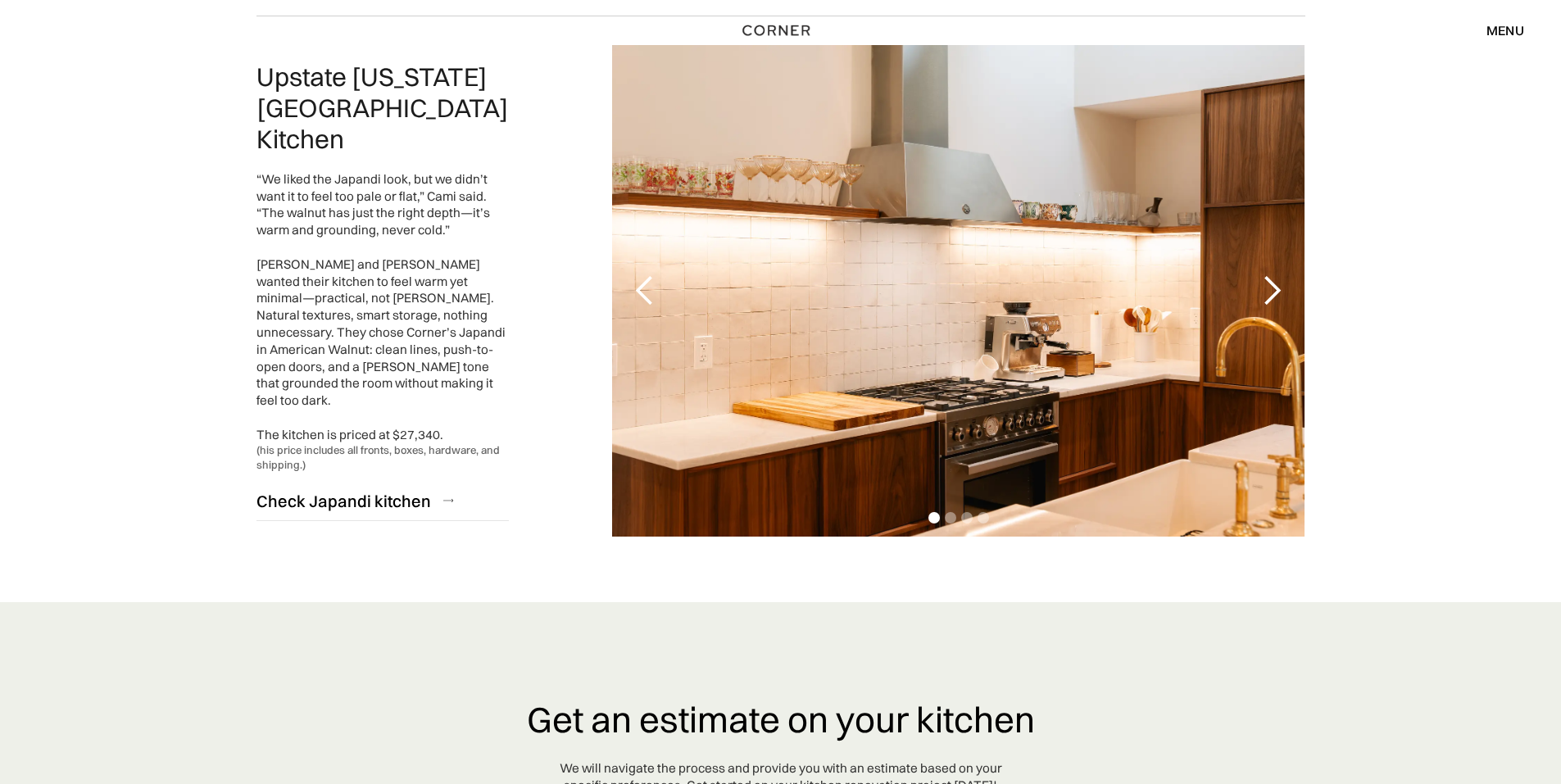
click at [1279, 275] on div "next slide" at bounding box center [1272, 291] width 33 height 33
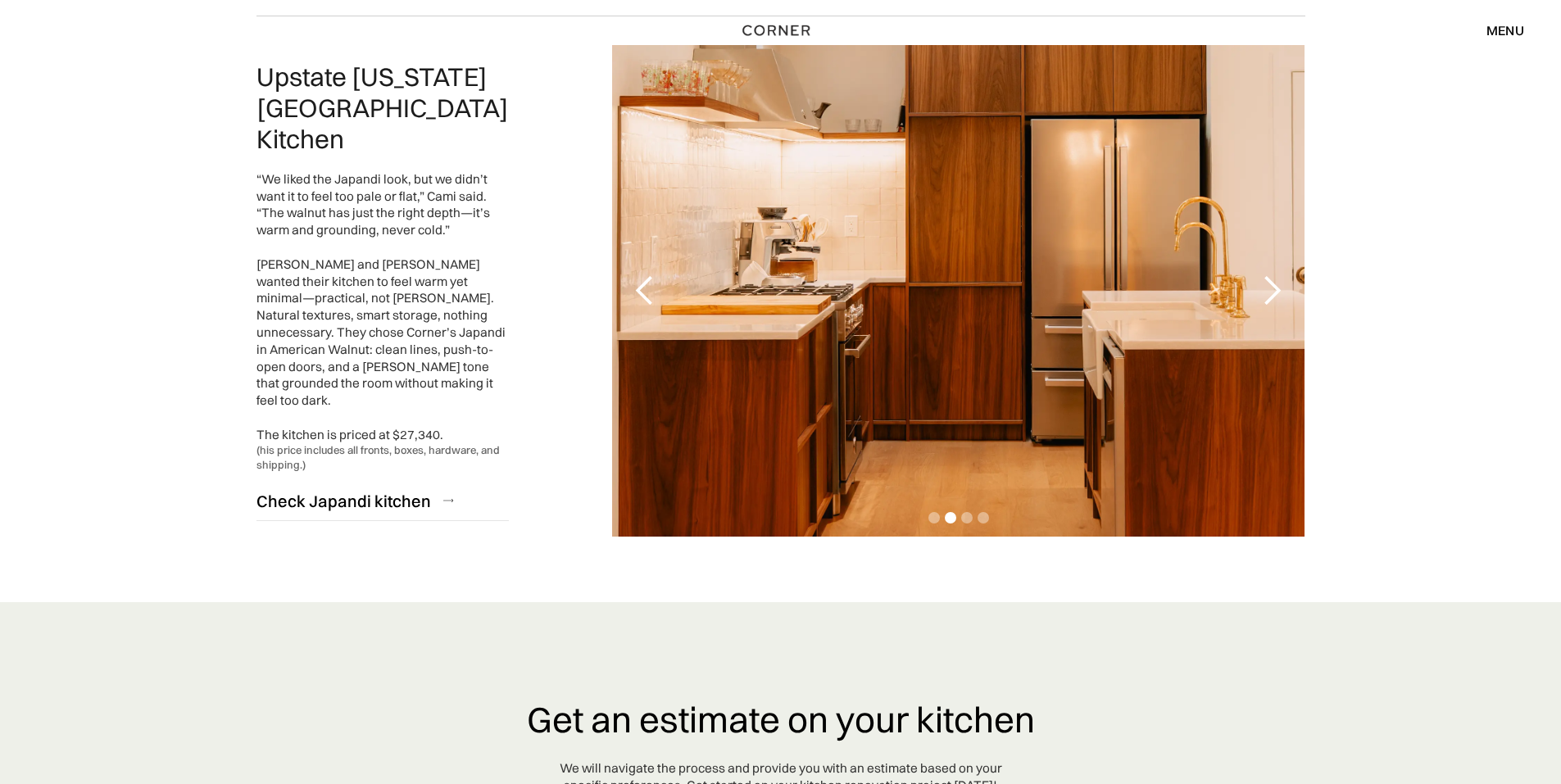
click at [1279, 275] on div "next slide" at bounding box center [1272, 291] width 33 height 33
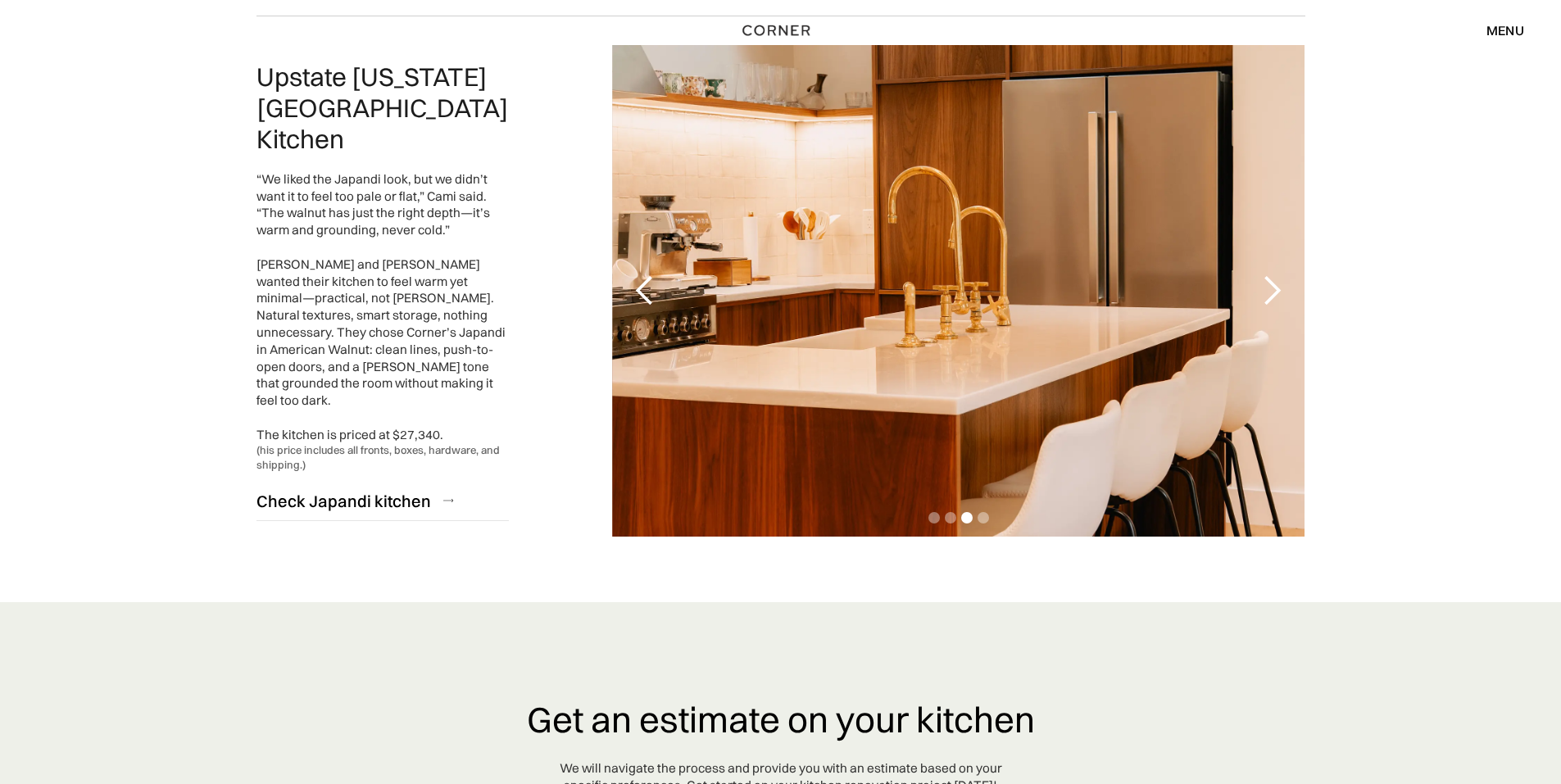
click at [1279, 275] on div "next slide" at bounding box center [1272, 291] width 33 height 33
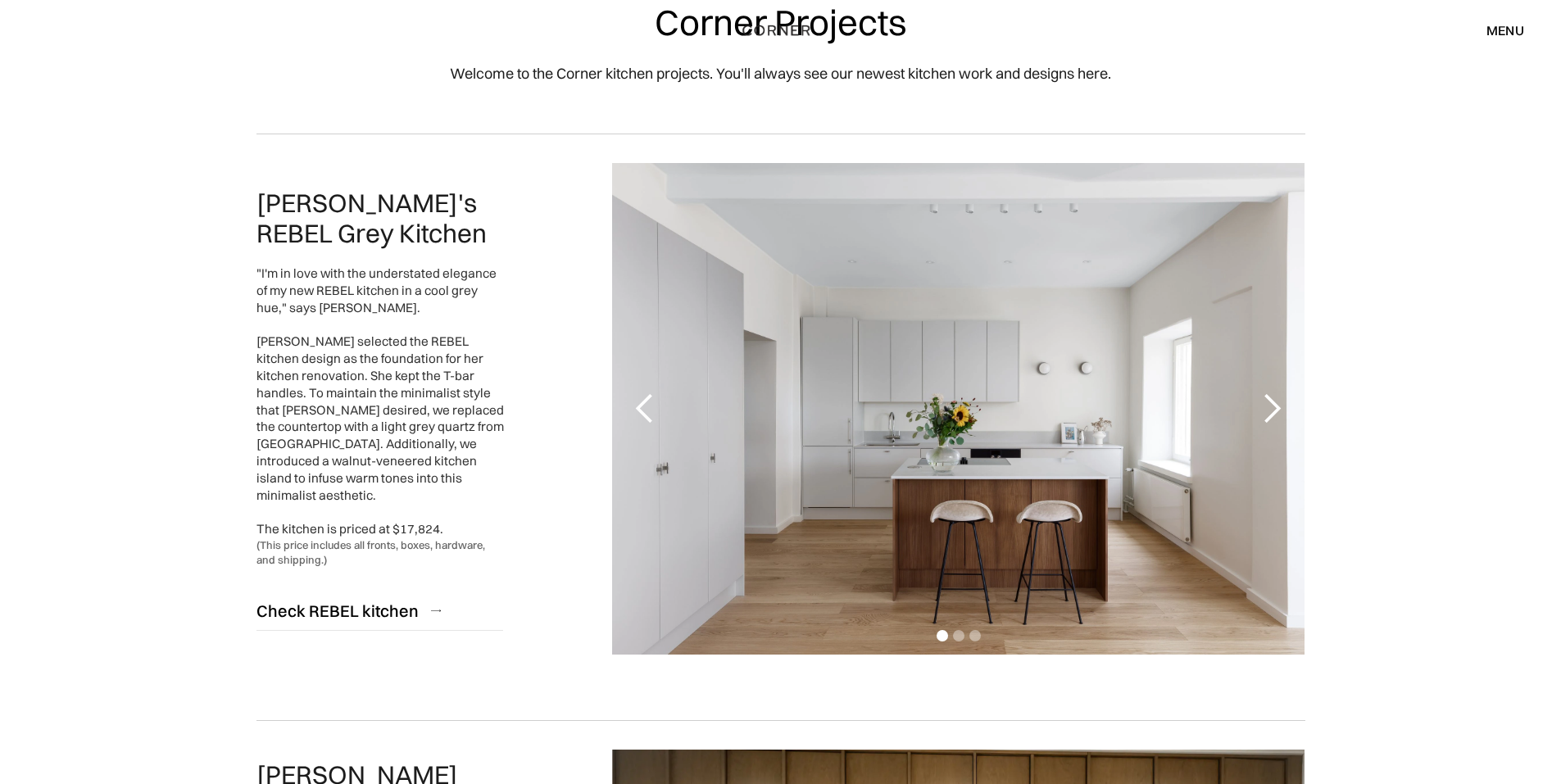
scroll to position [0, 0]
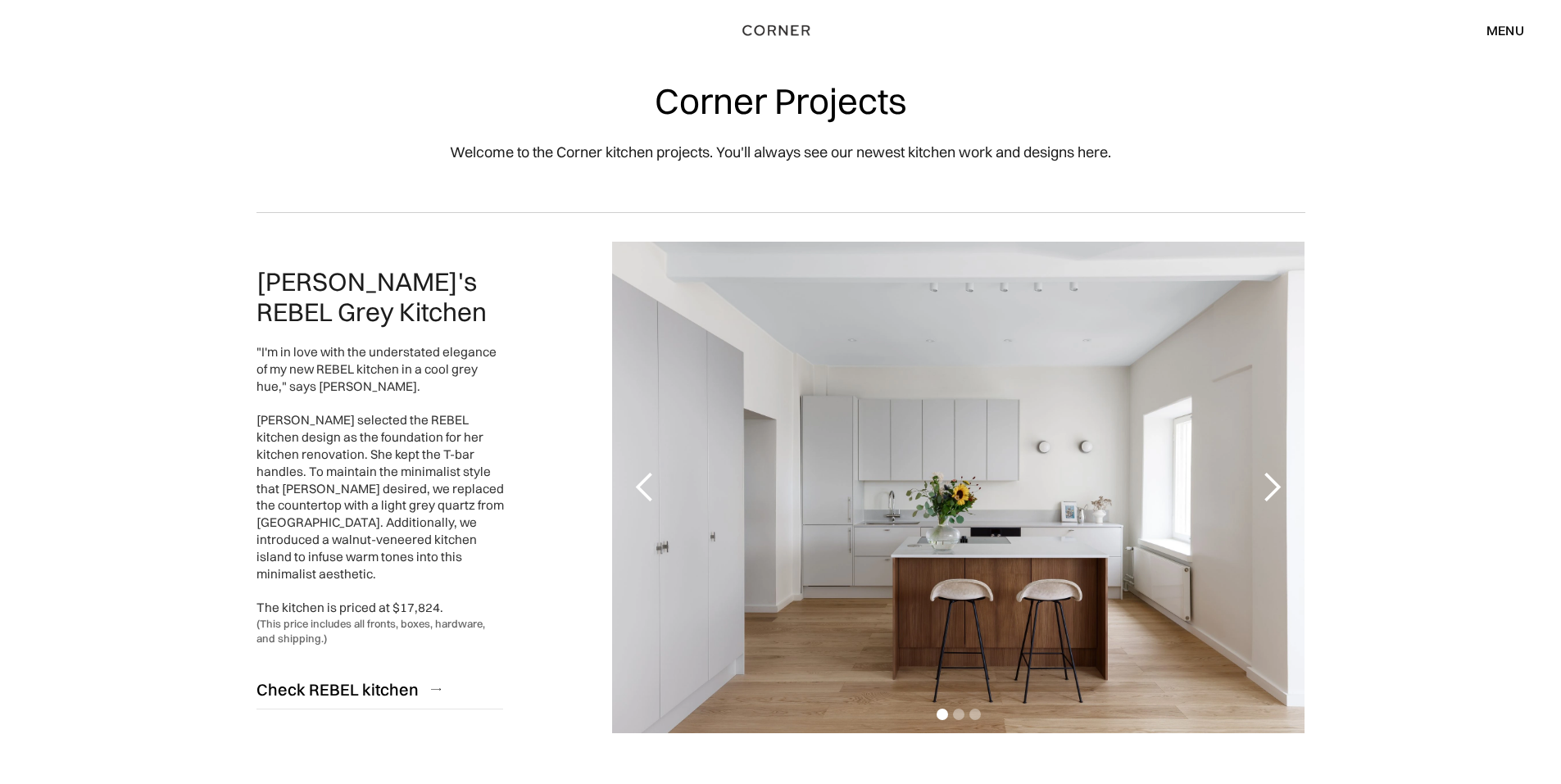
click at [1498, 31] on div "menu" at bounding box center [1505, 30] width 38 height 13
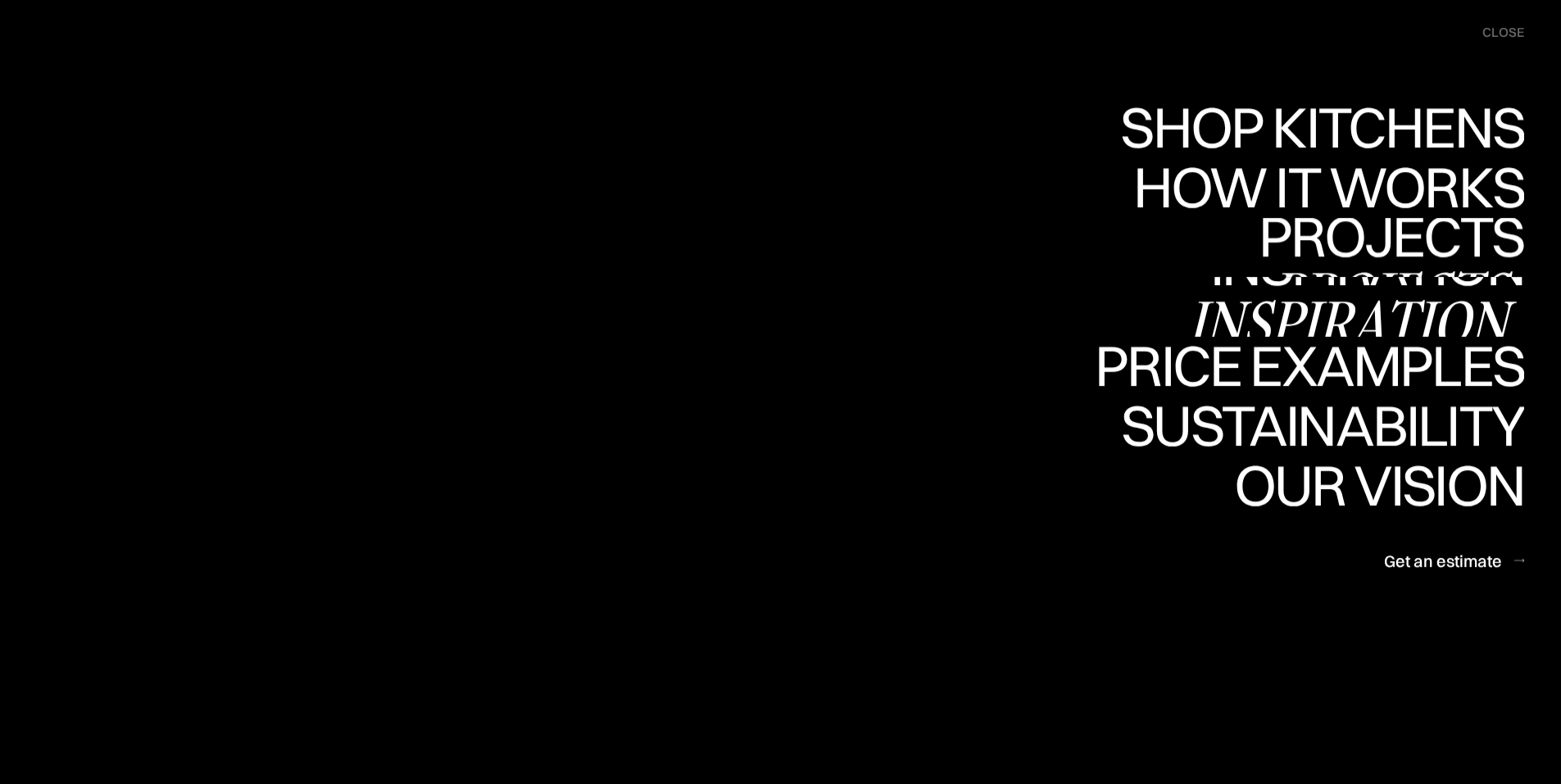
click at [1400, 299] on div "Inspiration" at bounding box center [1356, 323] width 337 height 57
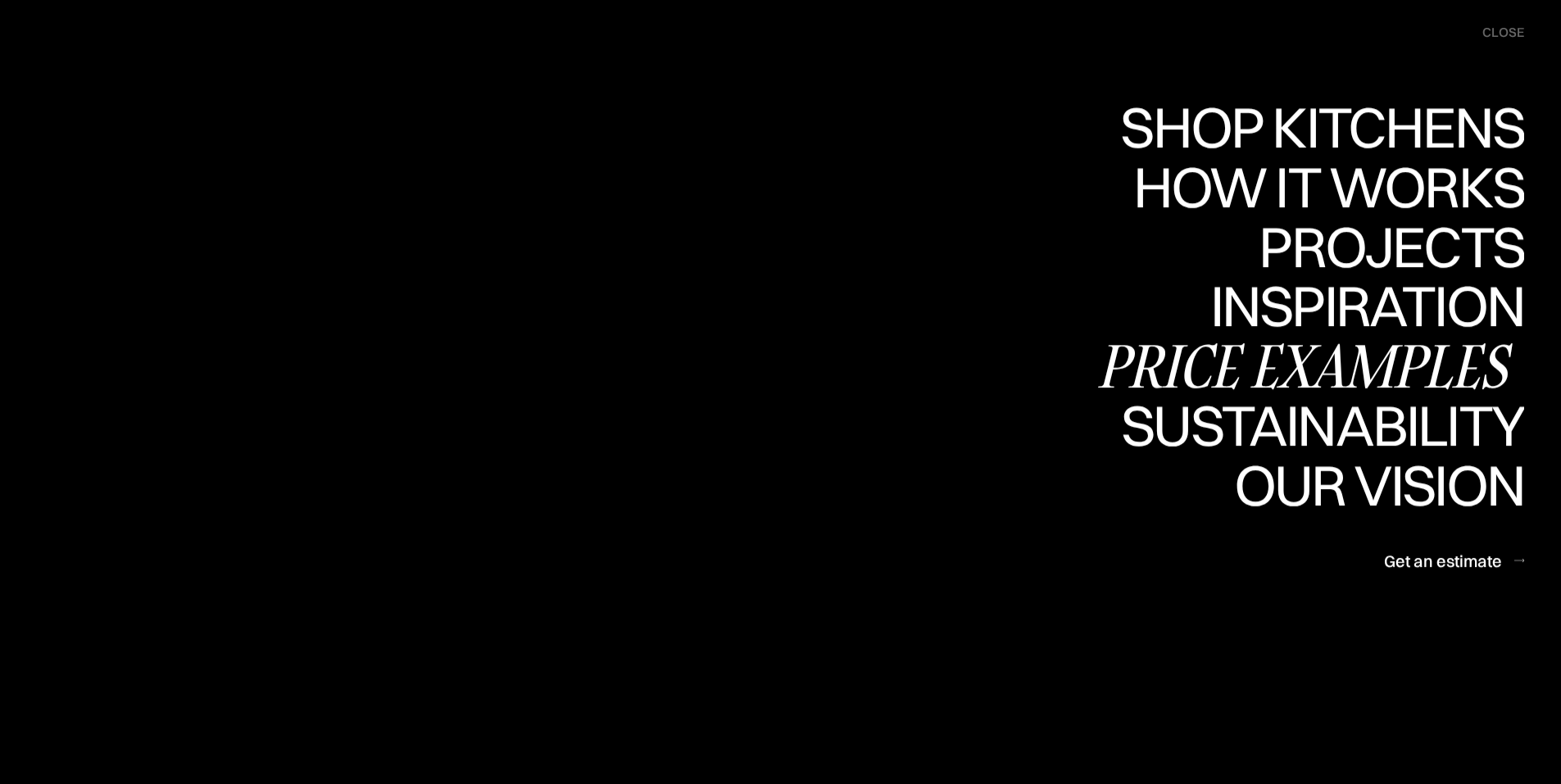
click at [1422, 362] on div "Price examples" at bounding box center [1310, 366] width 430 height 57
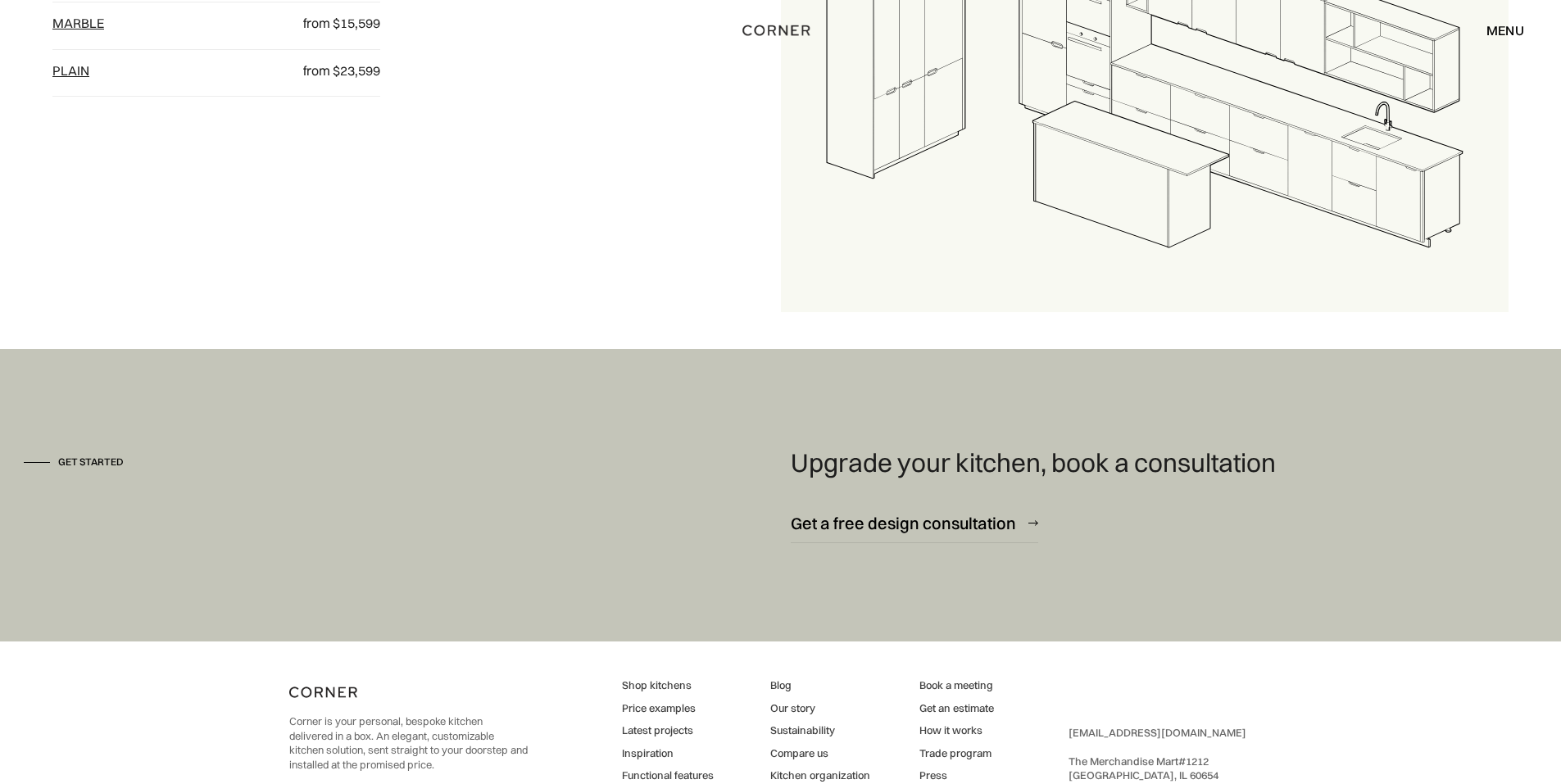
scroll to position [2377, 0]
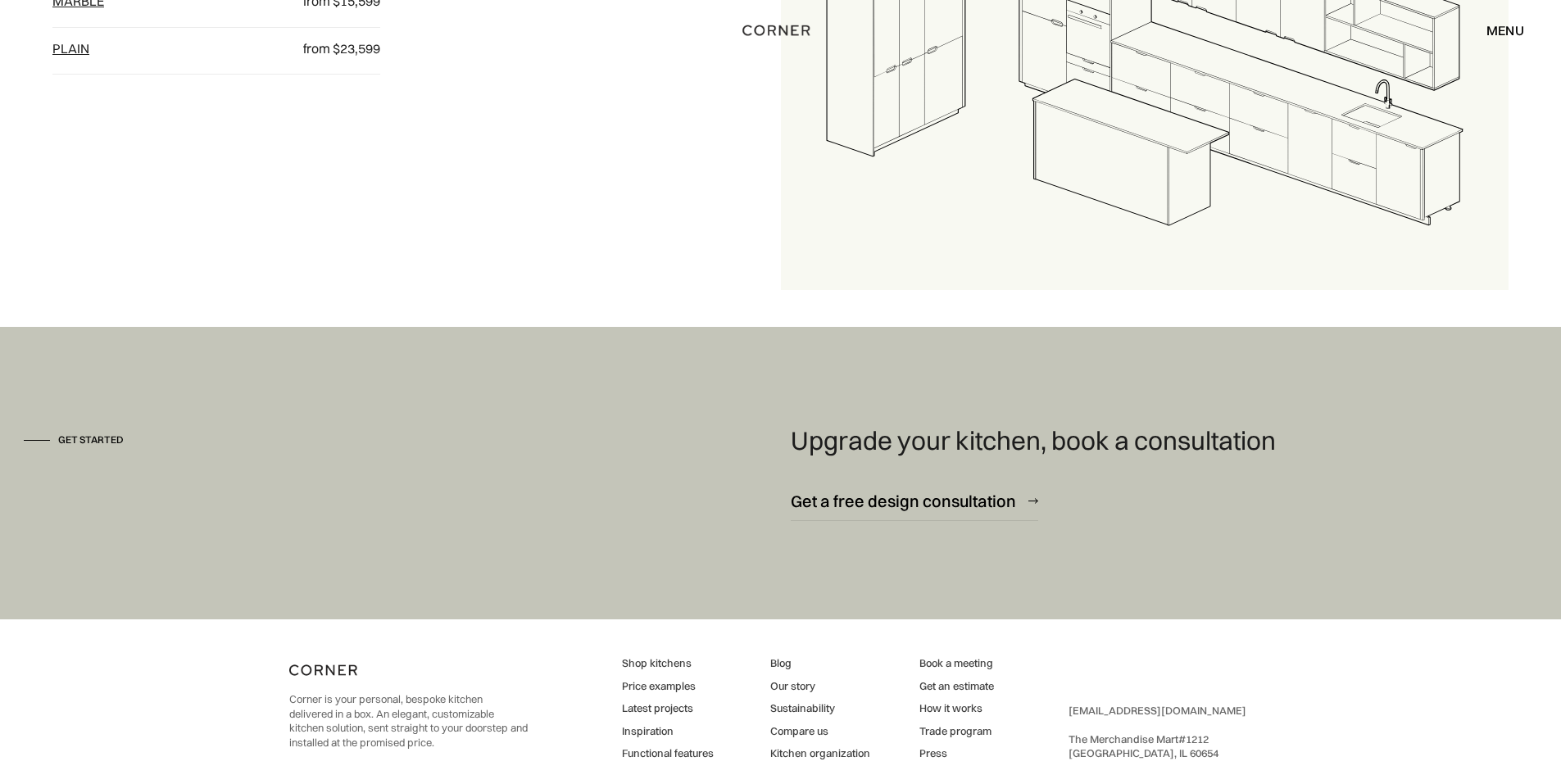
click at [1502, 29] on div "menu" at bounding box center [1505, 30] width 38 height 13
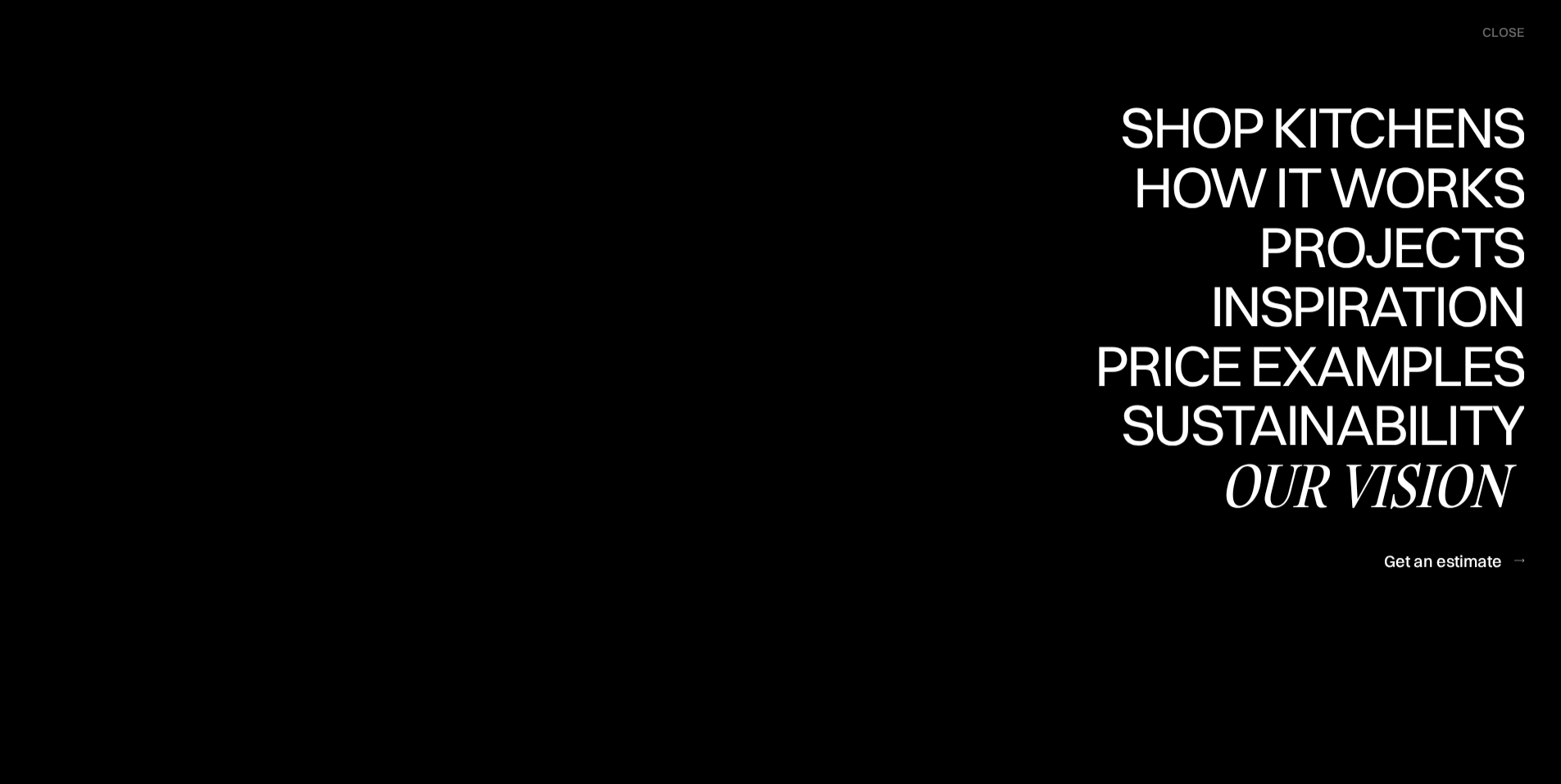
click at [1414, 485] on div "Our vision" at bounding box center [1372, 485] width 304 height 57
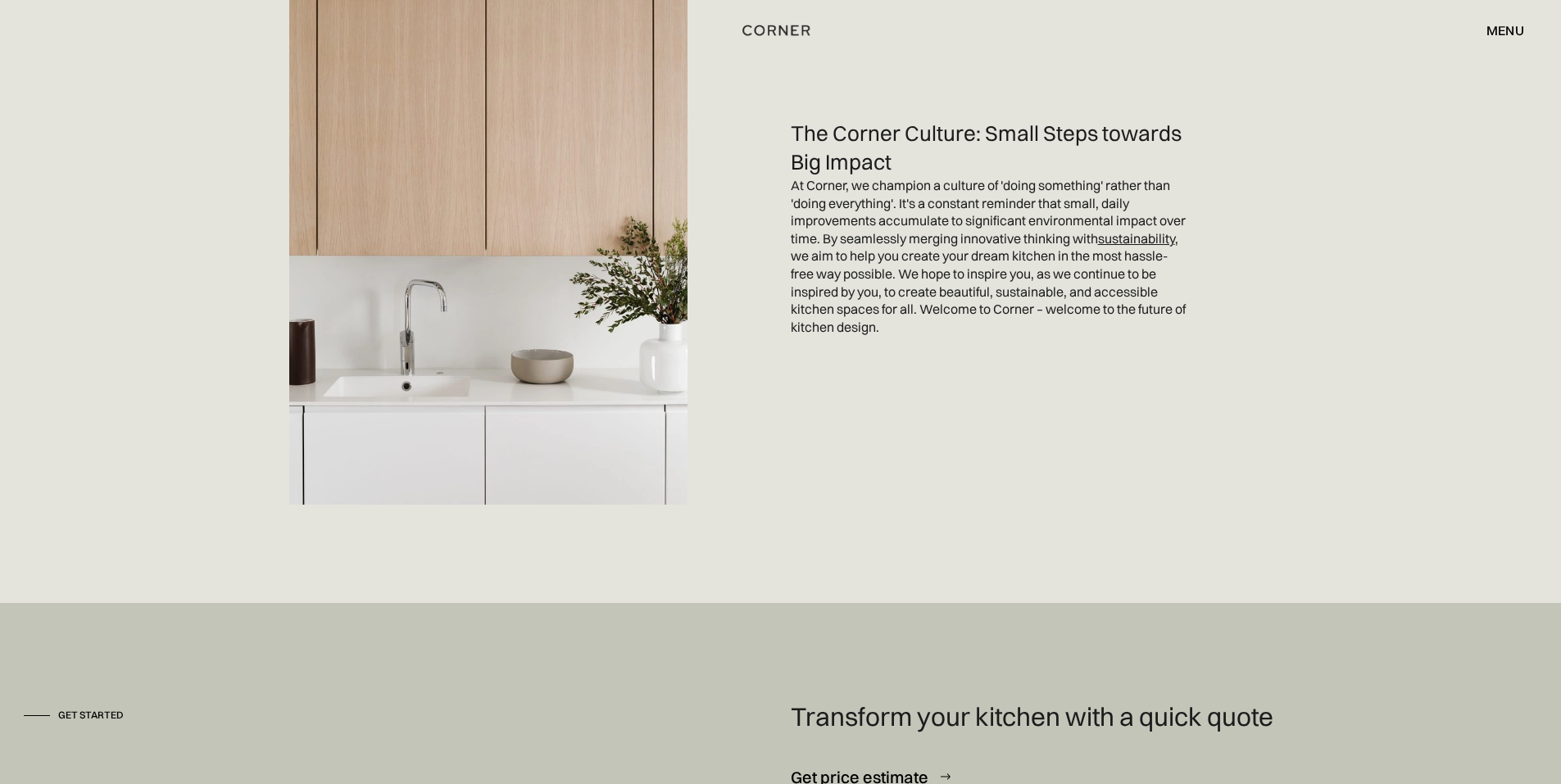
scroll to position [4131, 0]
